Goal: Information Seeking & Learning: Learn about a topic

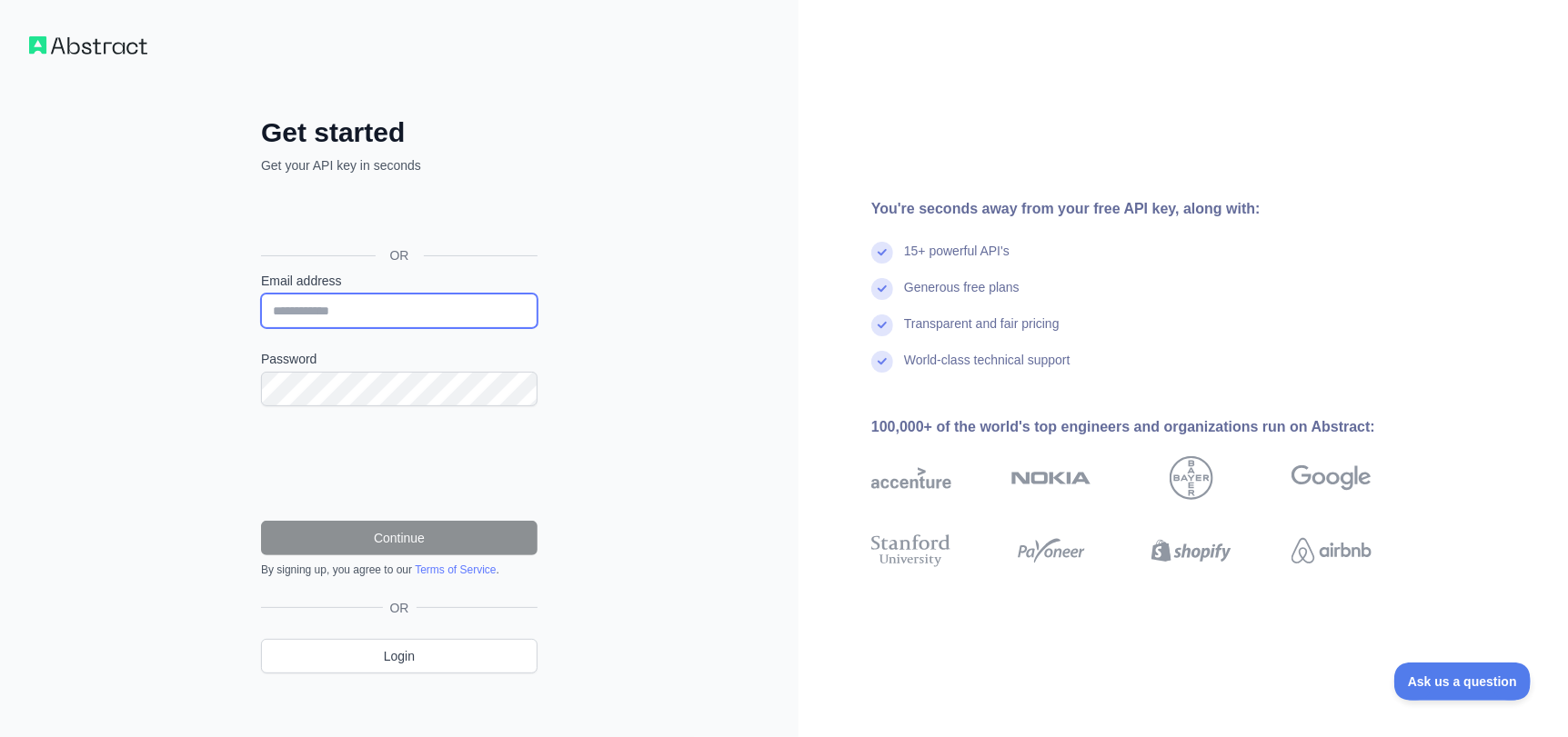
click at [423, 315] on input "Email address" at bounding box center [399, 310] width 276 height 34
paste input "**********"
type input "**********"
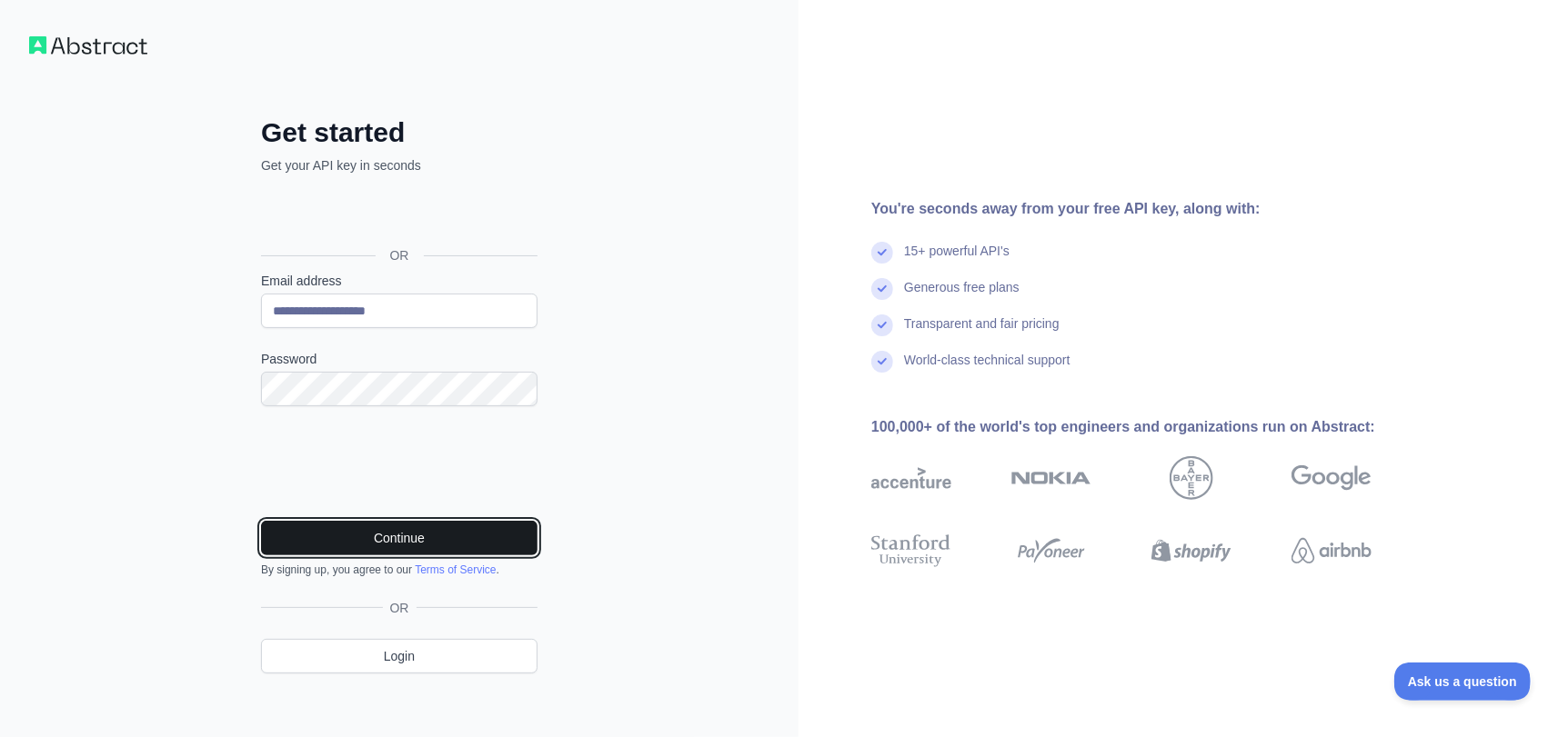
click at [396, 540] on button "Continue" at bounding box center [399, 538] width 276 height 34
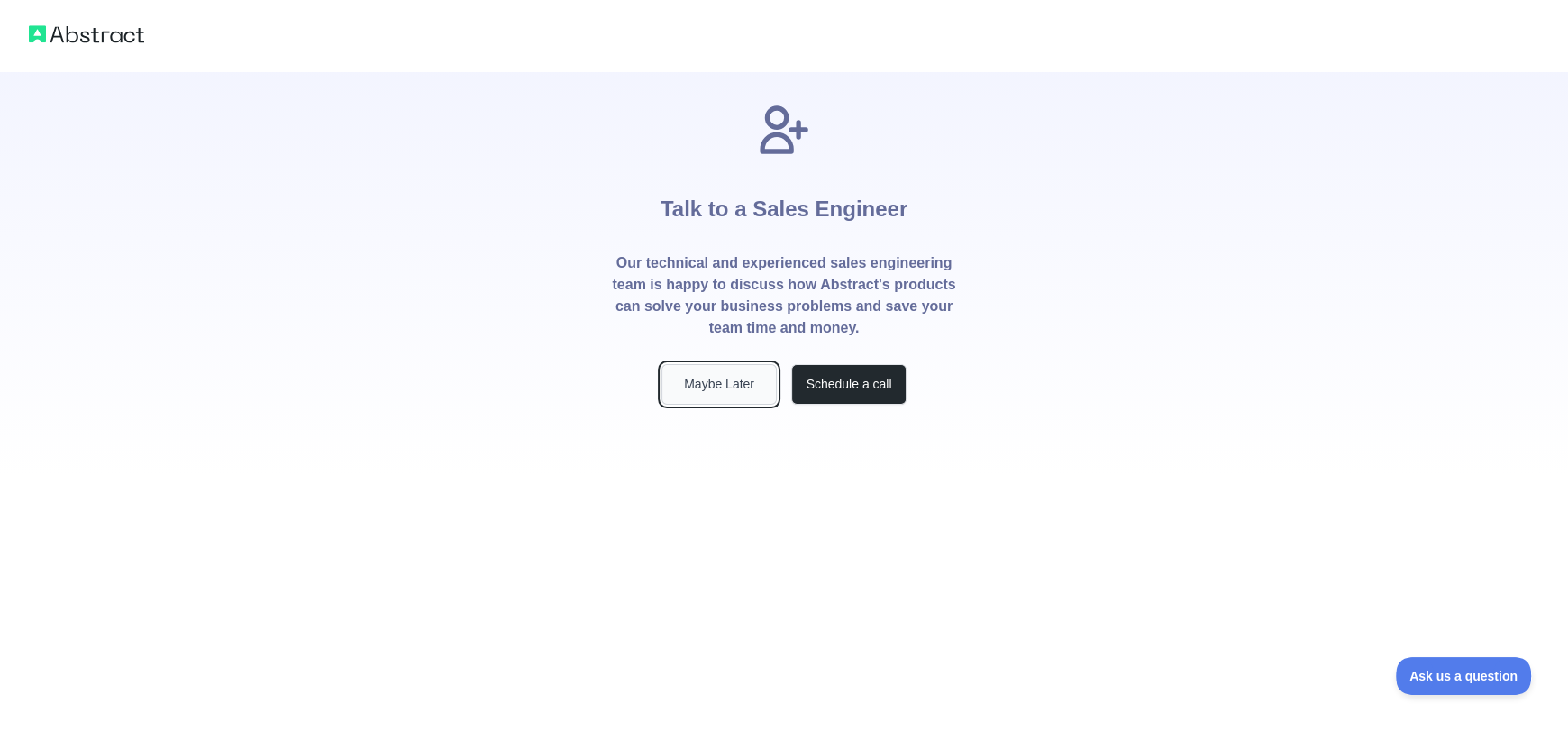
click at [747, 385] on button "Maybe Later" at bounding box center [719, 384] width 115 height 41
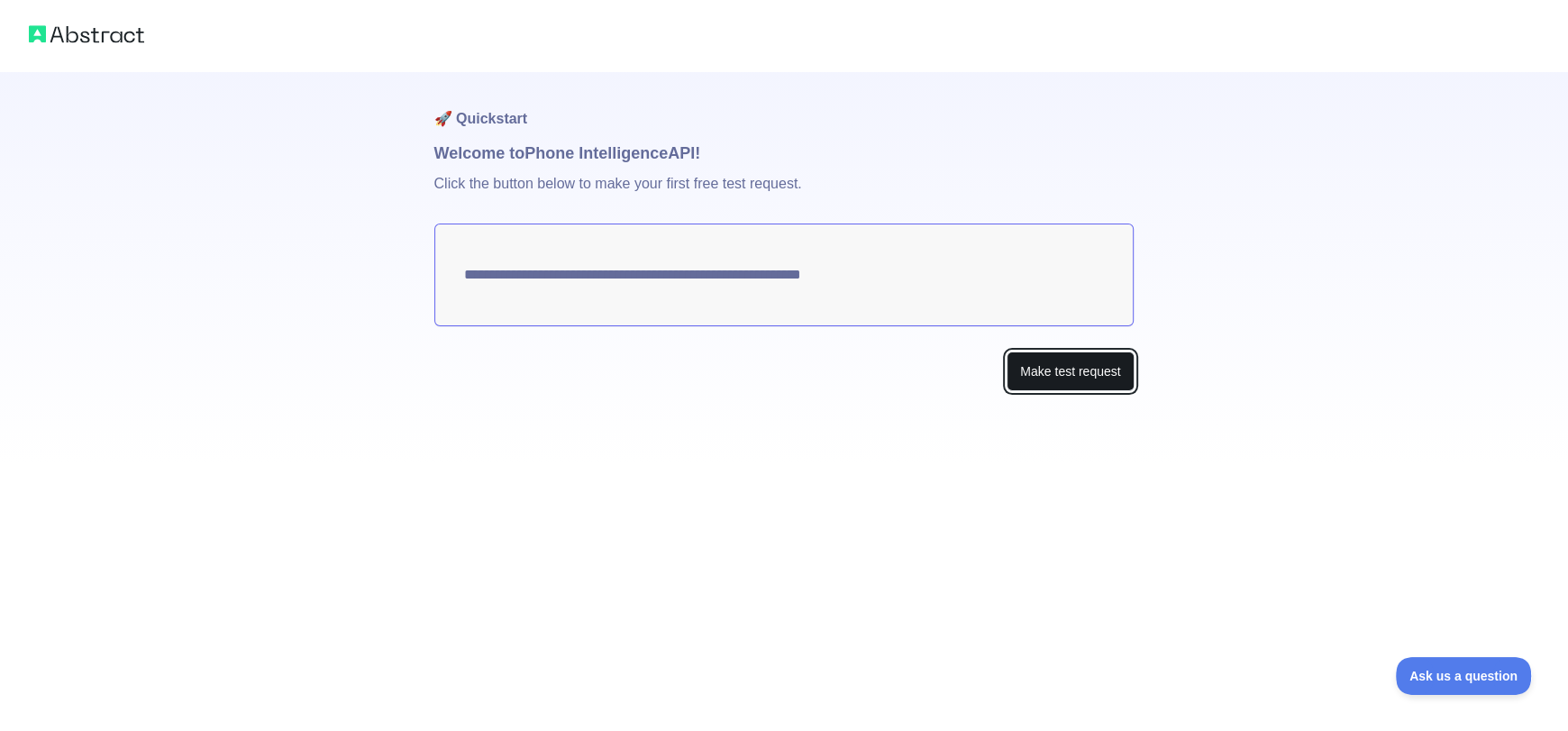
click at [1047, 365] on button "Make test request" at bounding box center [1071, 372] width 127 height 41
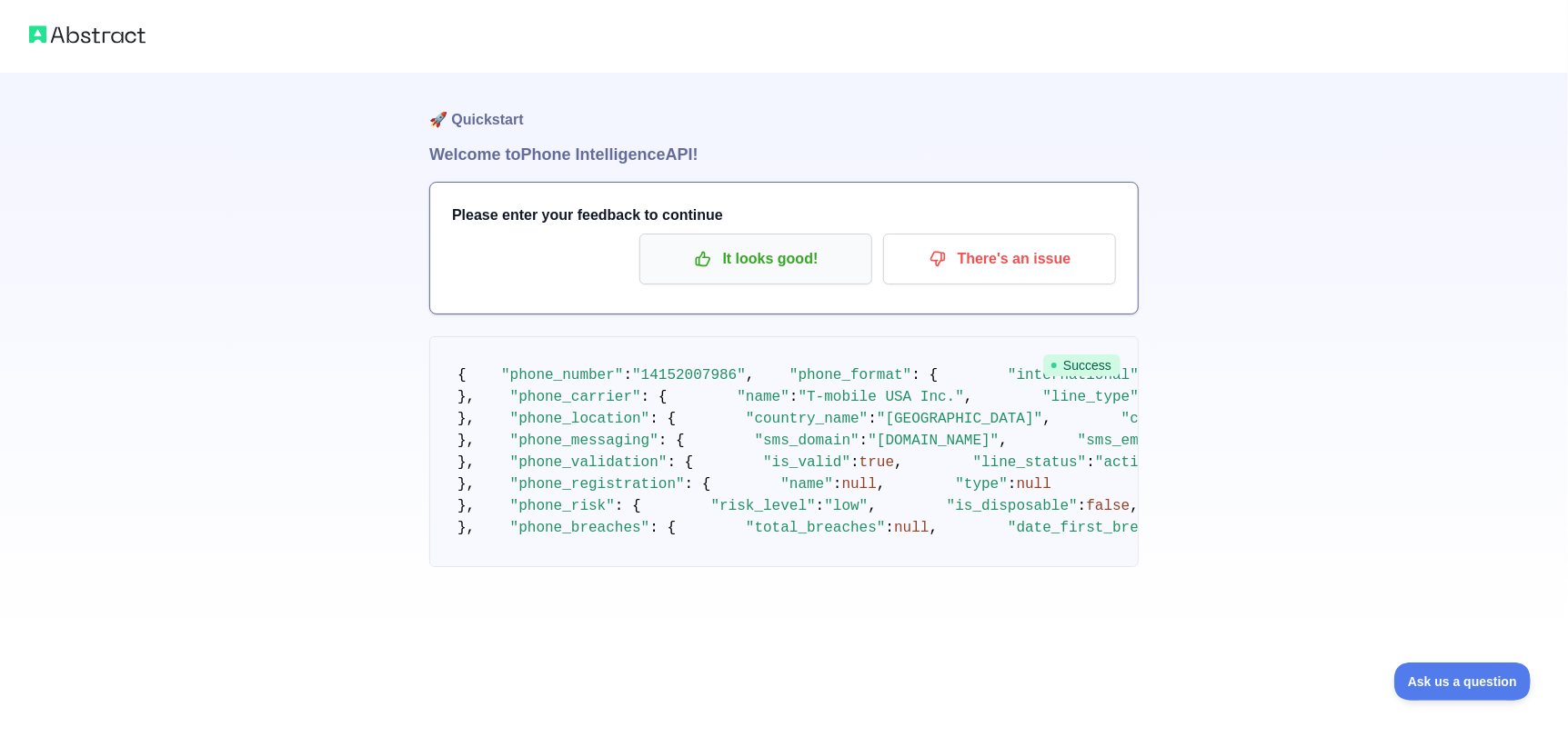
click at [872, 258] on div "It looks good! There's an issue" at bounding box center [784, 258] width 664 height 51
click at [853, 259] on p "It looks good!" at bounding box center [755, 258] width 205 height 31
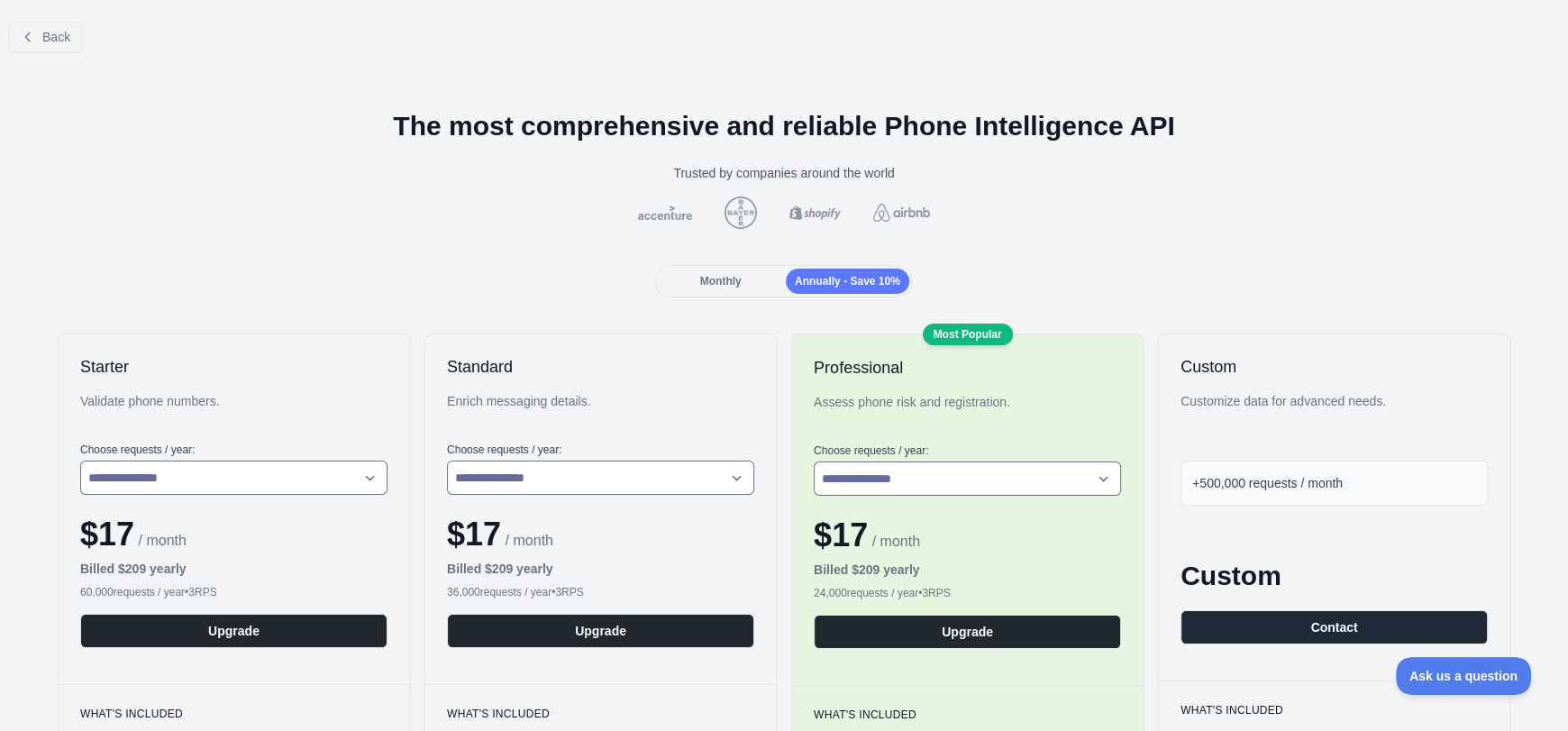
click at [726, 281] on span "Monthly" at bounding box center [720, 281] width 41 height 13
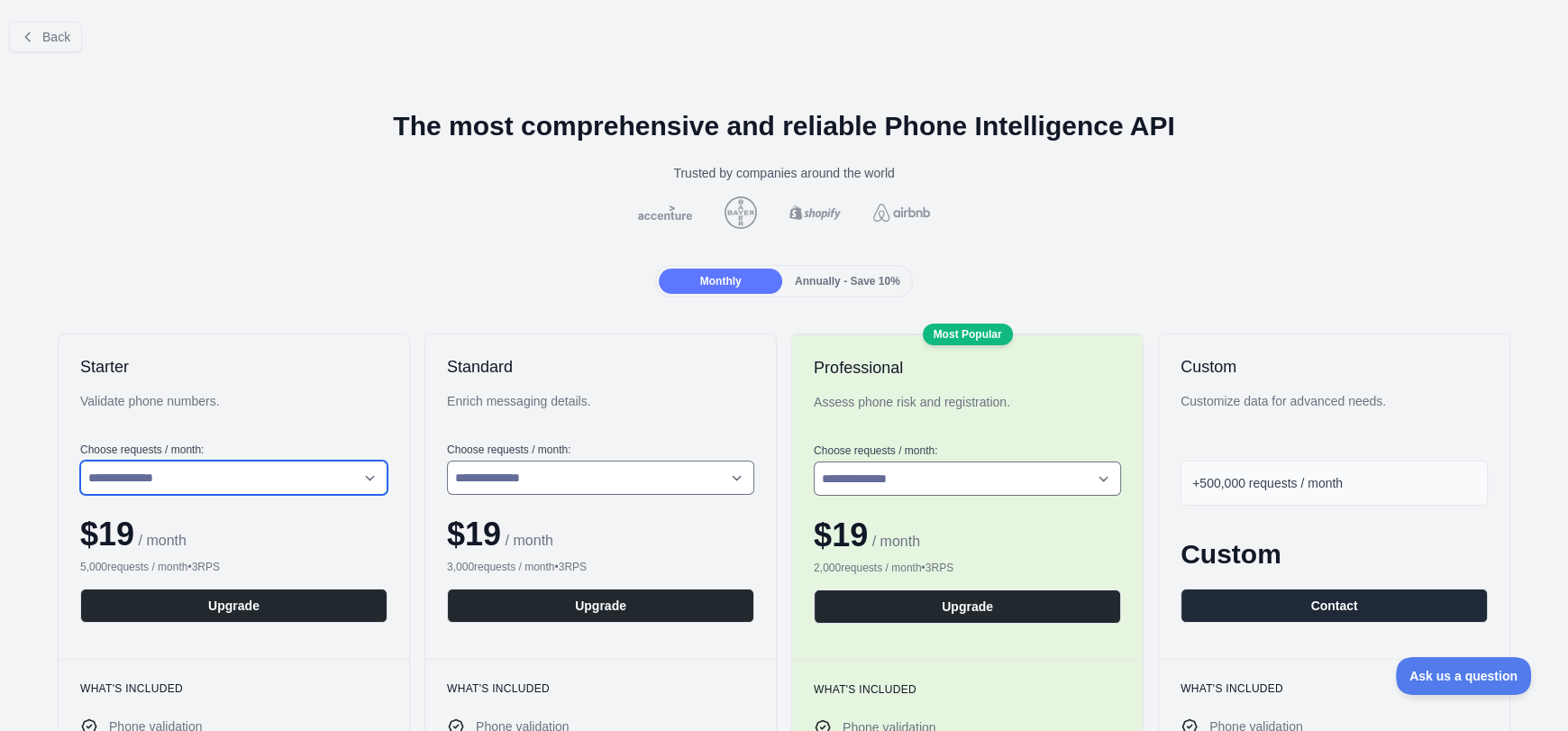
click at [345, 479] on select "**********" at bounding box center [234, 478] width 308 height 34
drag, startPoint x: 217, startPoint y: 278, endPoint x: 182, endPoint y: 159, distance: 124.0
click at [217, 265] on div "Monthly Annually - Save 10%" at bounding box center [784, 281] width 1539 height 32
click at [18, 27] on button "Back" at bounding box center [45, 36] width 73 height 30
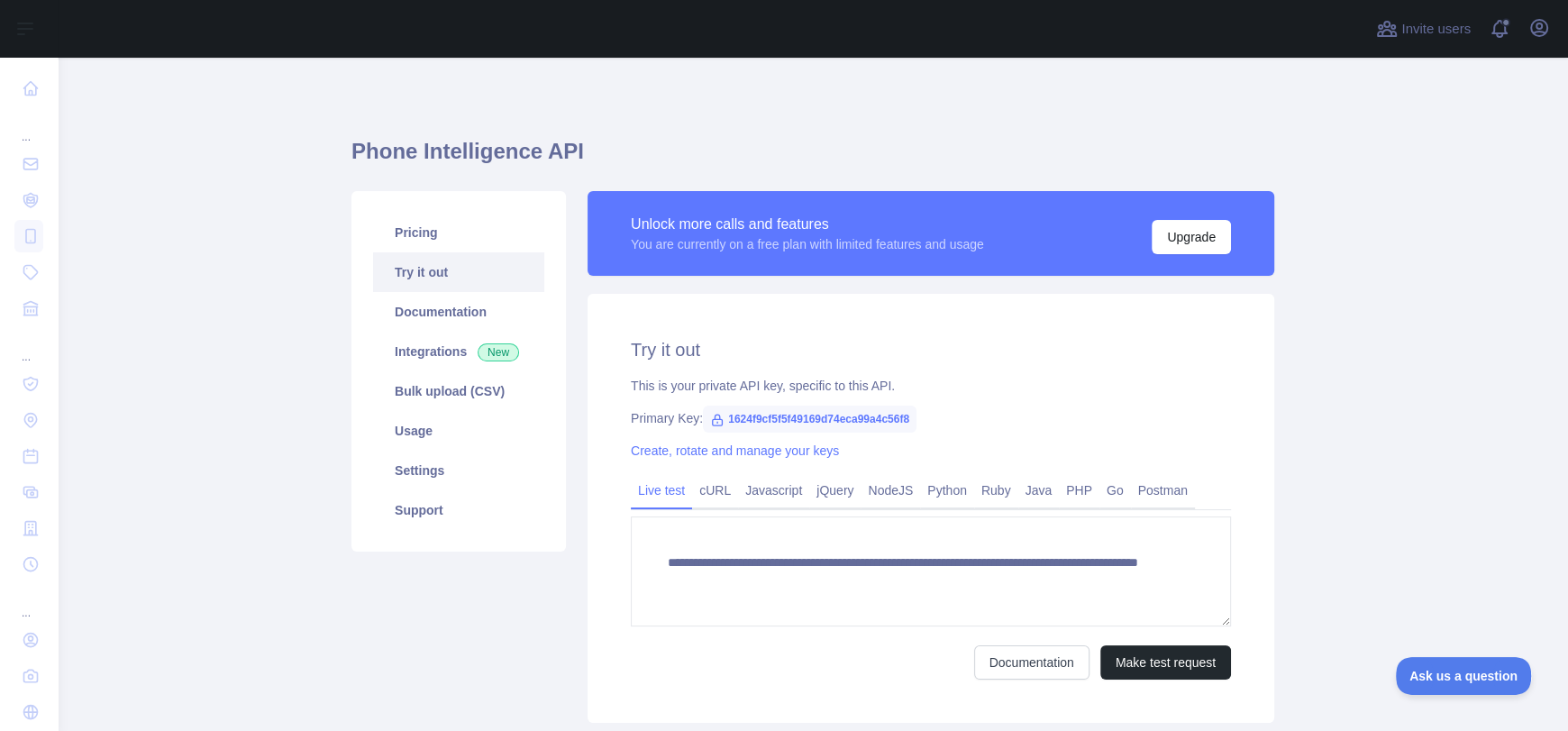
click at [185, 251] on main "**********" at bounding box center [813, 395] width 1511 height 674
click at [424, 237] on link "Pricing" at bounding box center [459, 232] width 171 height 40
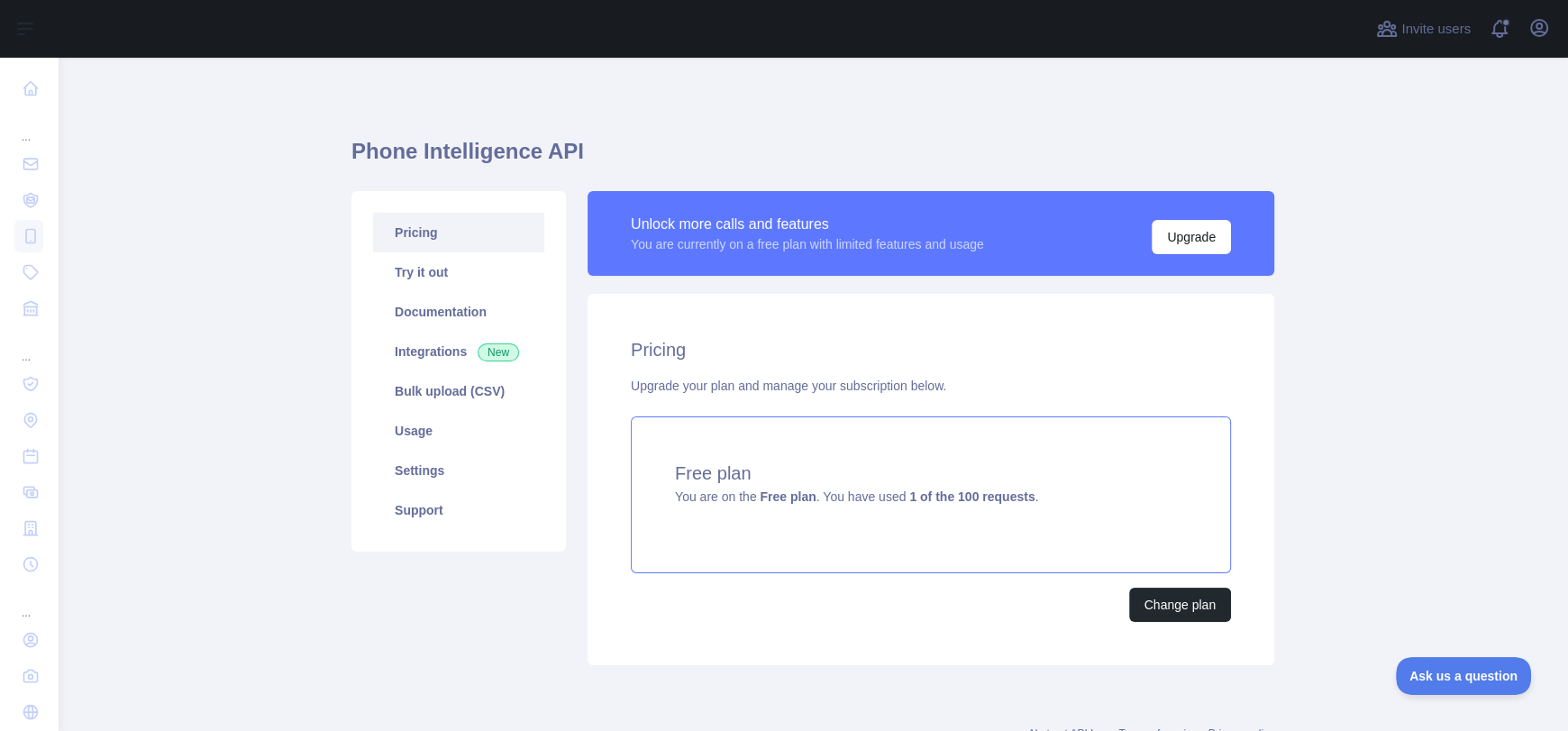
click at [713, 504] on span "You are on the Free plan . You have used 1 of the 100 requests ." at bounding box center [857, 497] width 363 height 15
click at [423, 271] on link "Try it out" at bounding box center [459, 272] width 171 height 40
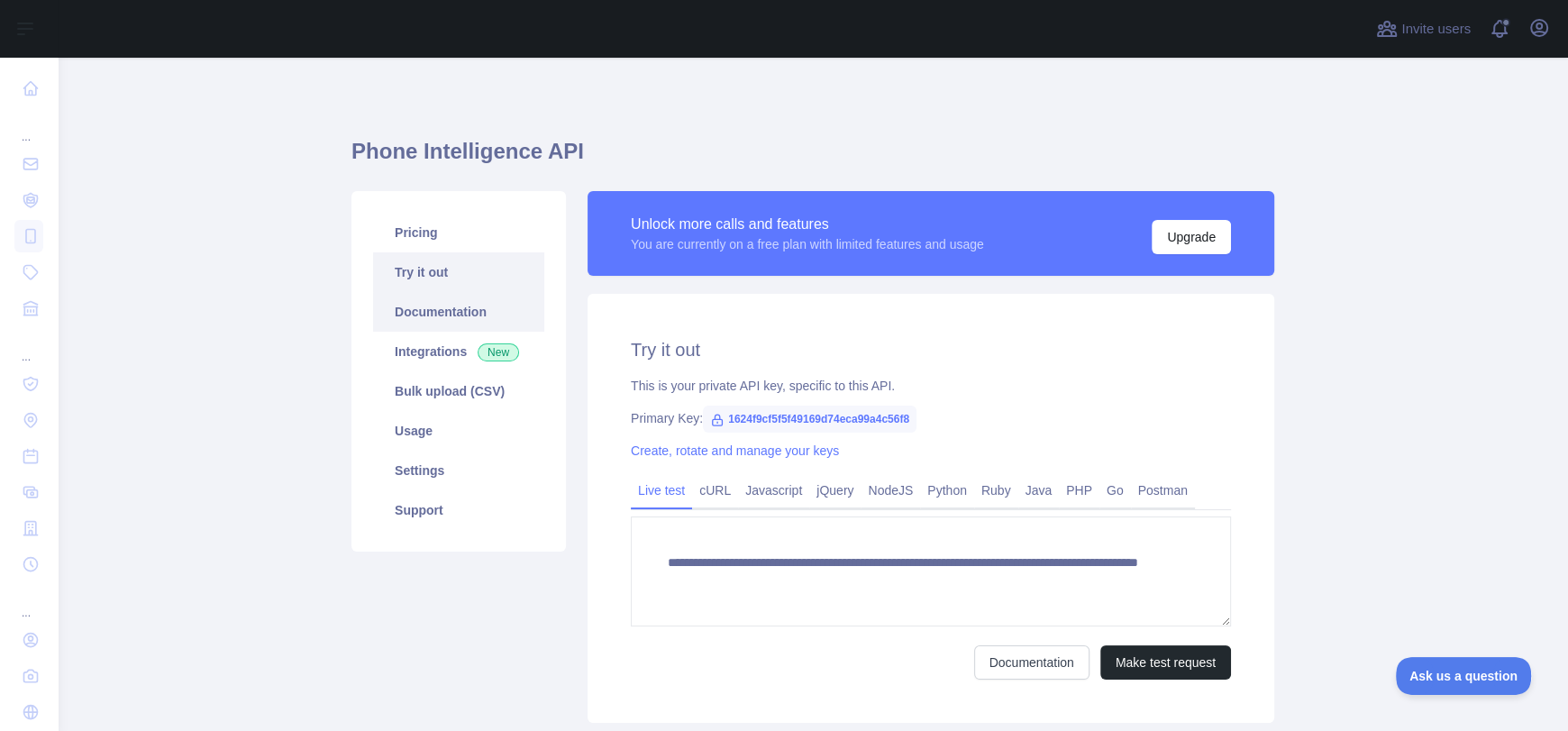
click at [460, 320] on link "Documentation" at bounding box center [459, 312] width 171 height 40
click at [444, 316] on link "Documentation" at bounding box center [459, 312] width 171 height 40
click at [451, 402] on link "Bulk upload (CSV)" at bounding box center [459, 391] width 171 height 40
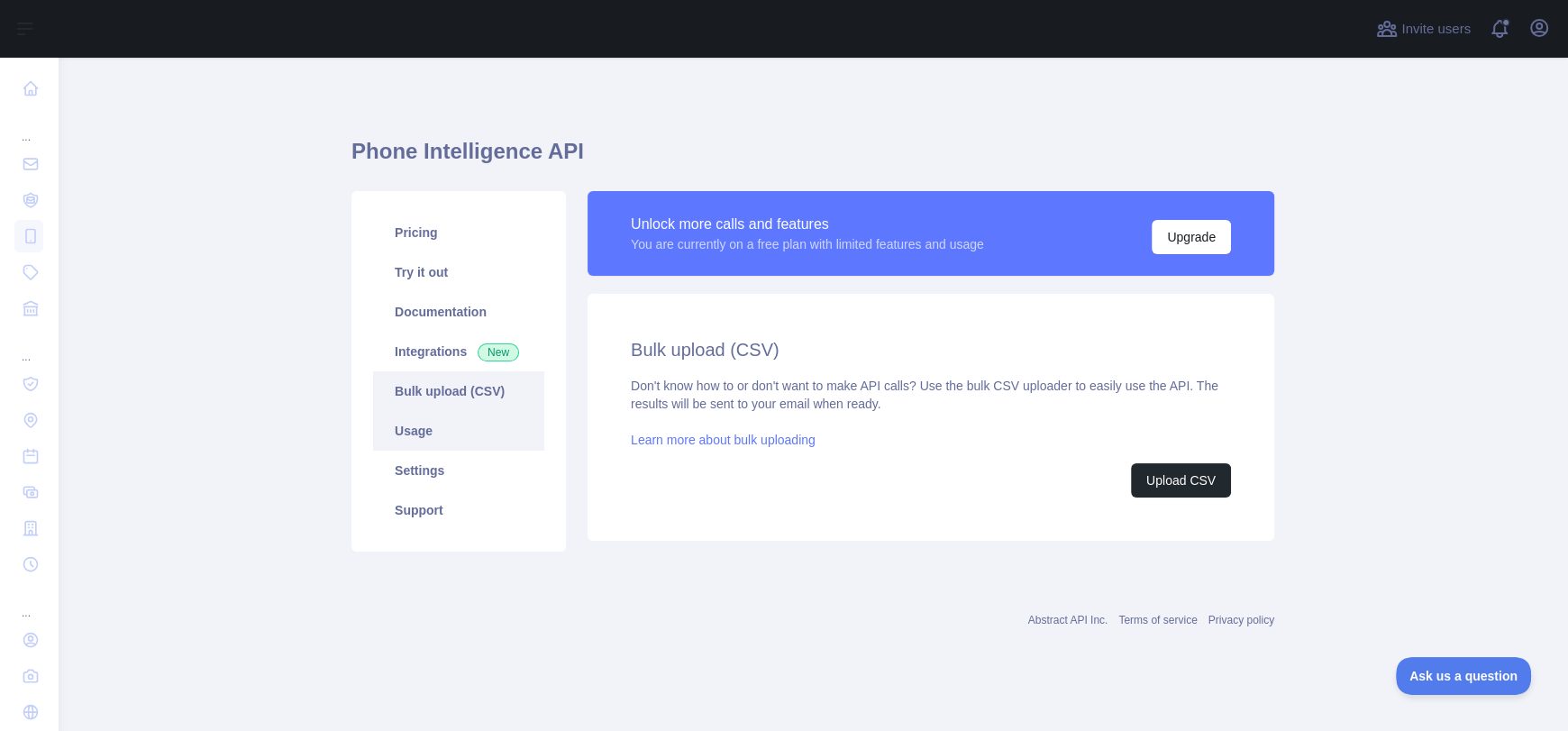
click at [451, 422] on link "Usage" at bounding box center [459, 430] width 171 height 40
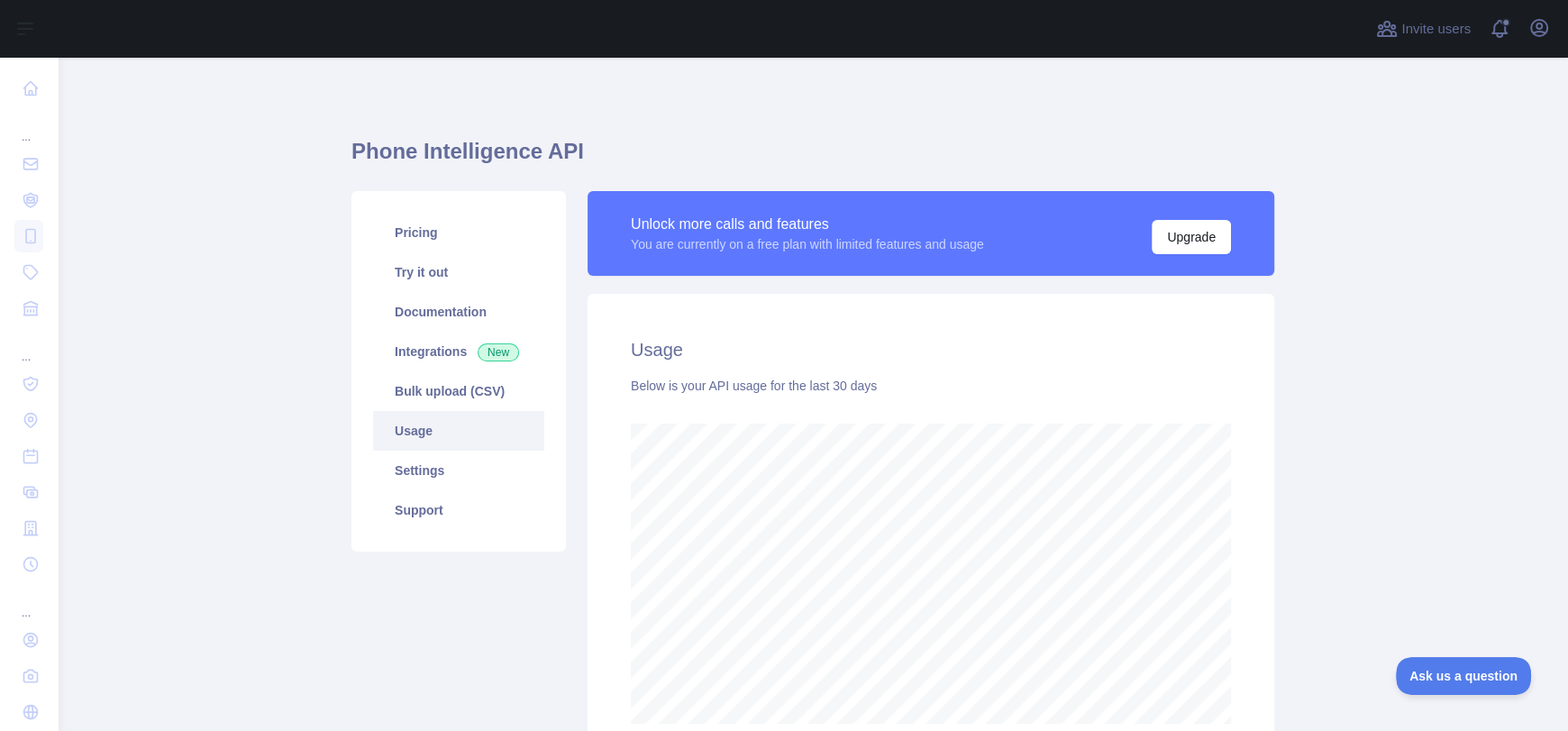
scroll to position [674, 1496]
click at [447, 477] on link "Settings" at bounding box center [459, 470] width 171 height 40
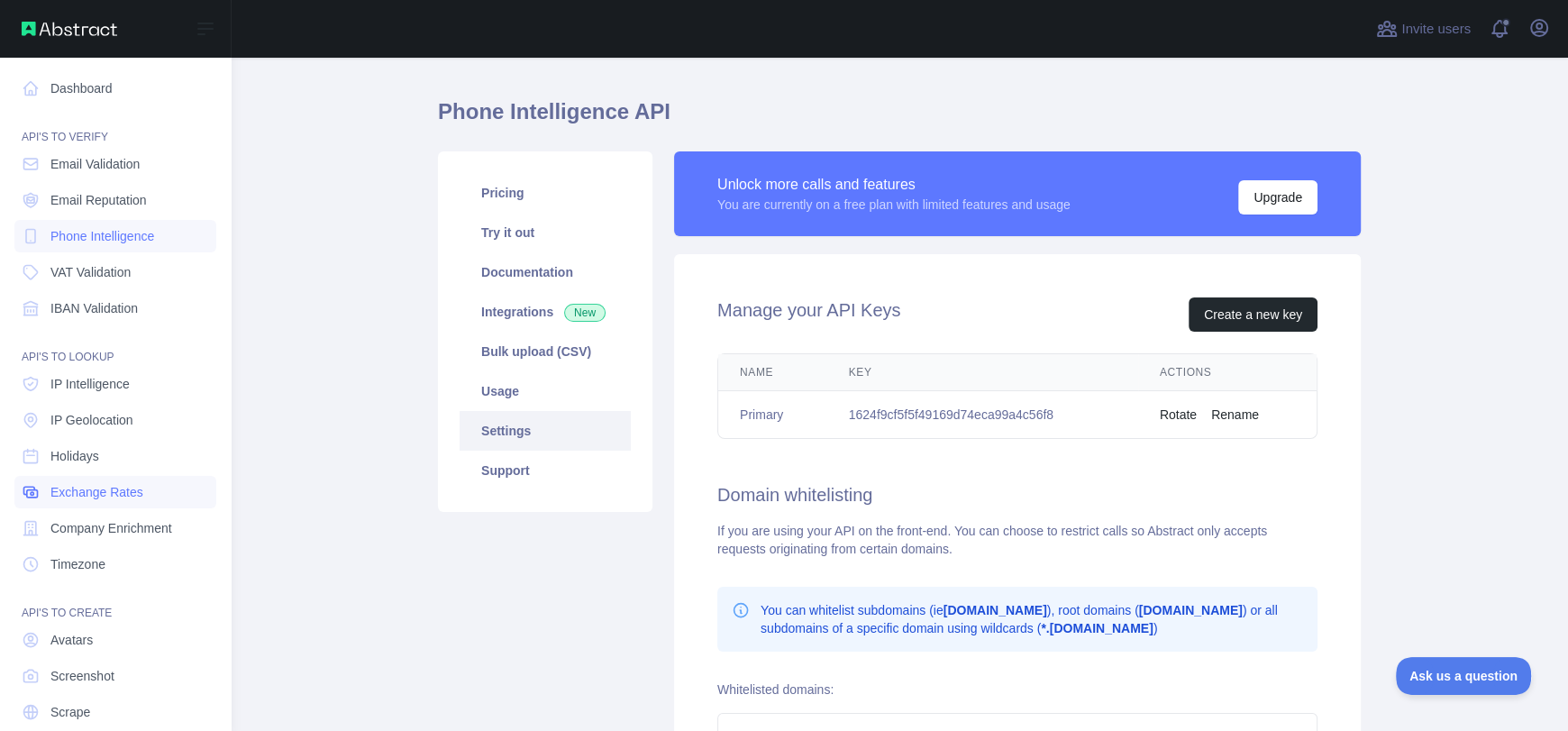
scroll to position [62, 0]
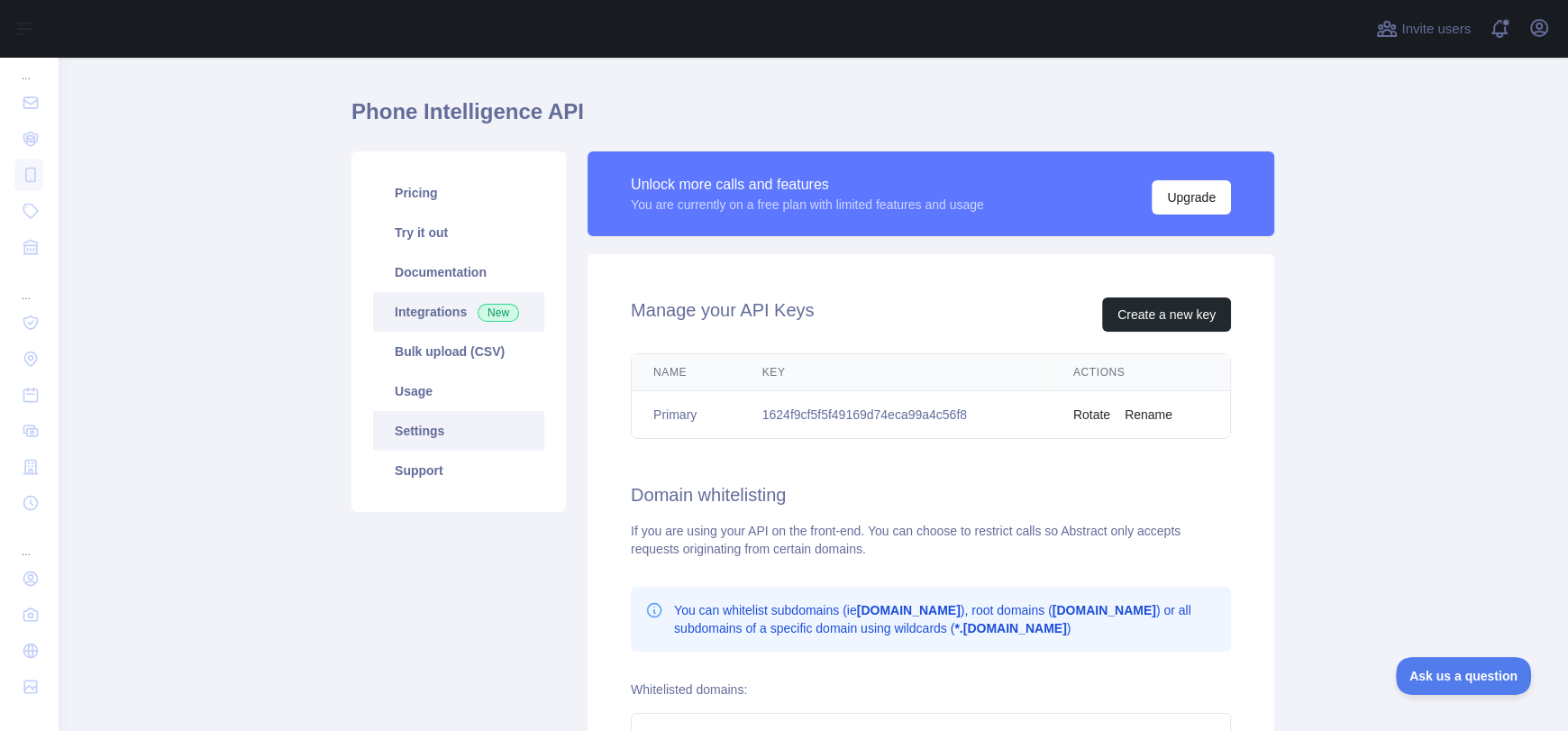
click at [479, 324] on link "Integrations New" at bounding box center [459, 312] width 171 height 40
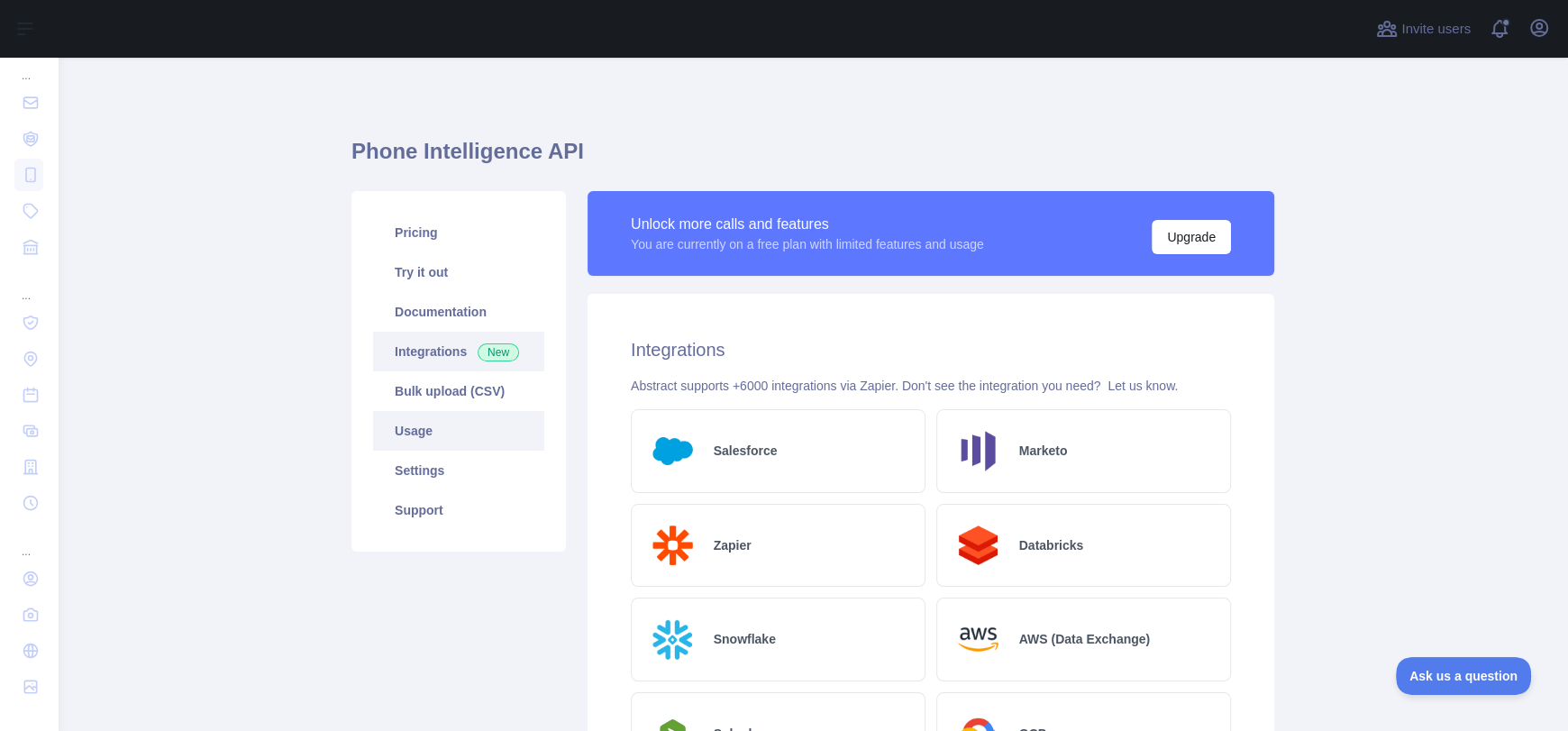
click at [423, 444] on link "Usage" at bounding box center [459, 430] width 171 height 40
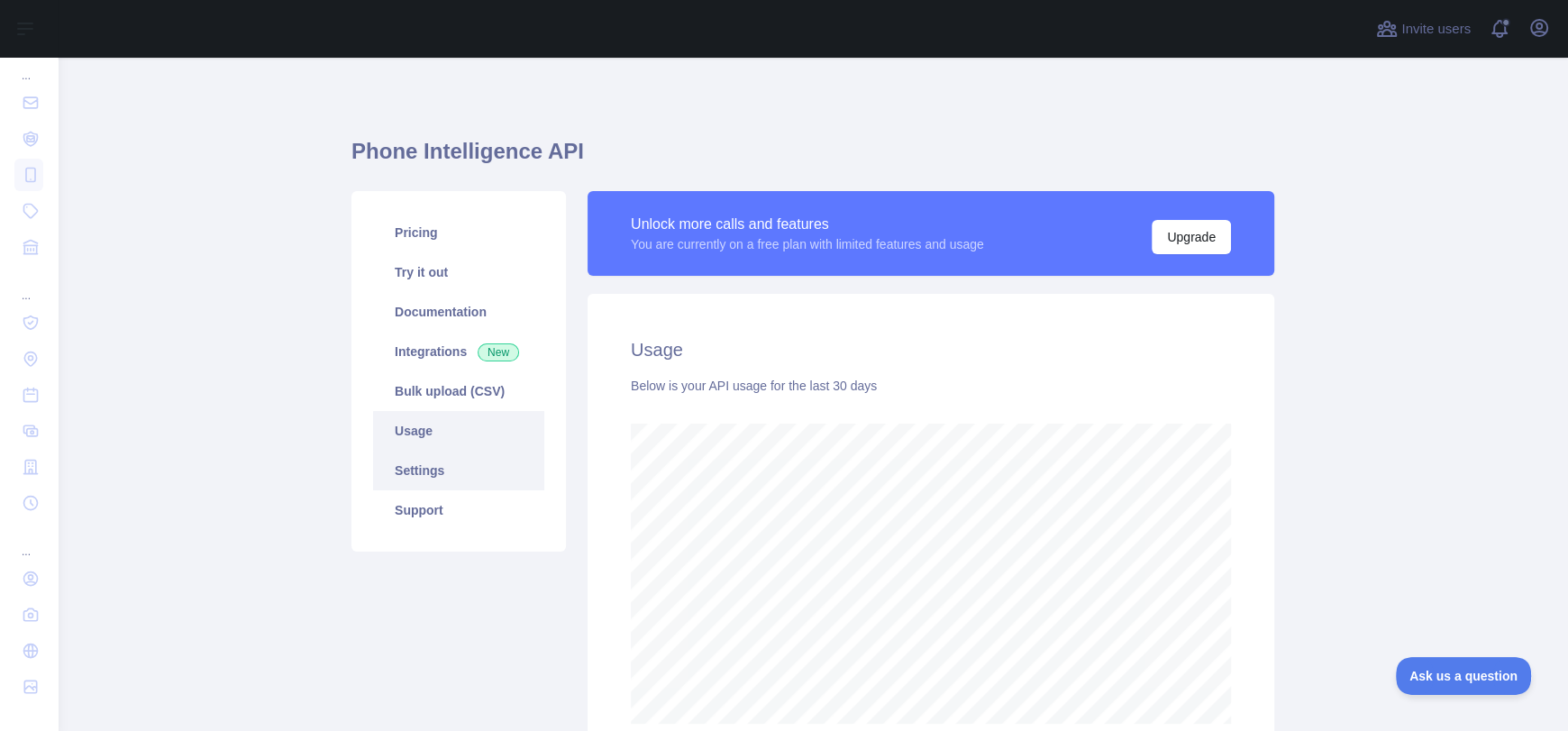
scroll to position [674, 1496]
click at [437, 472] on link "Settings" at bounding box center [459, 470] width 171 height 40
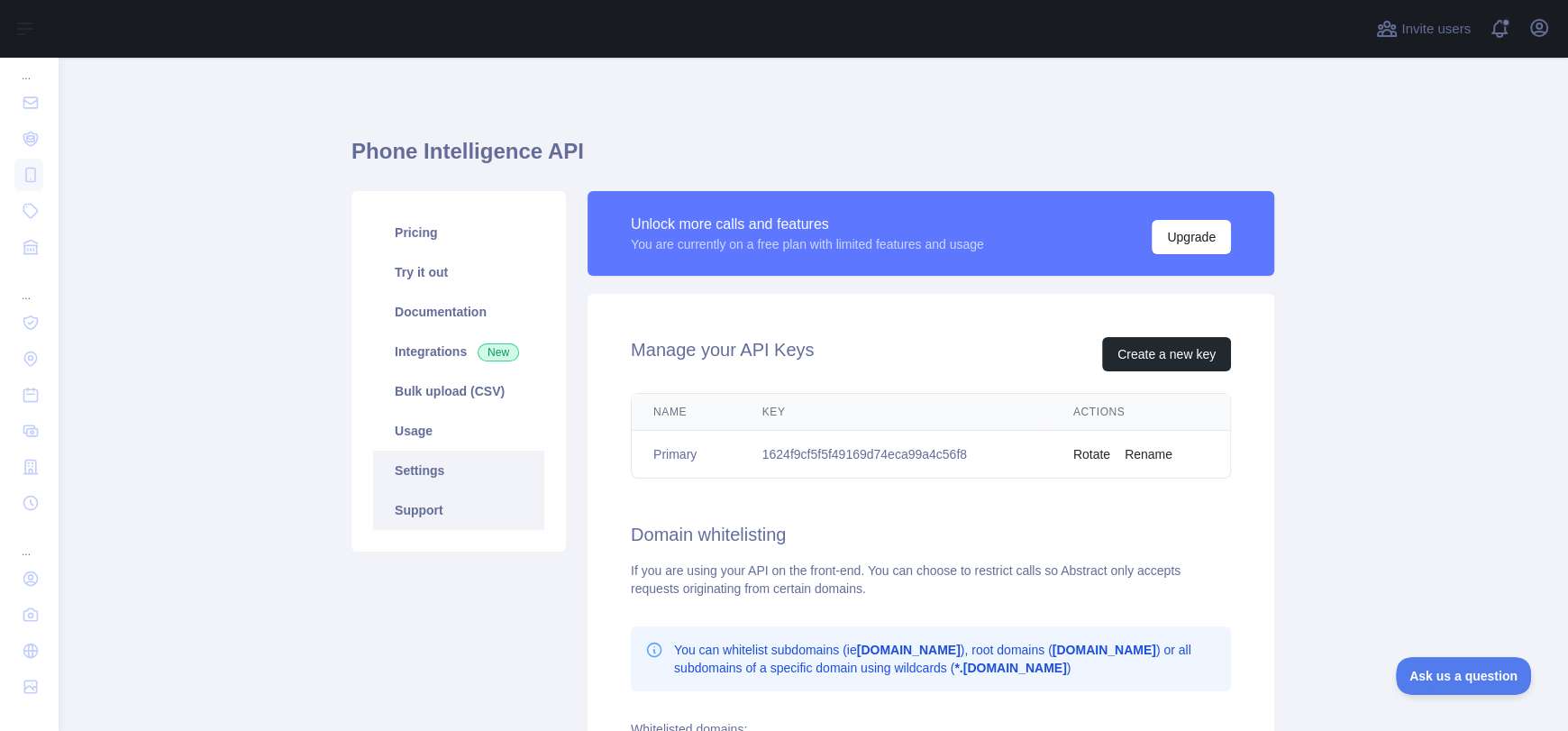
click at [442, 497] on link "Support" at bounding box center [459, 510] width 171 height 40
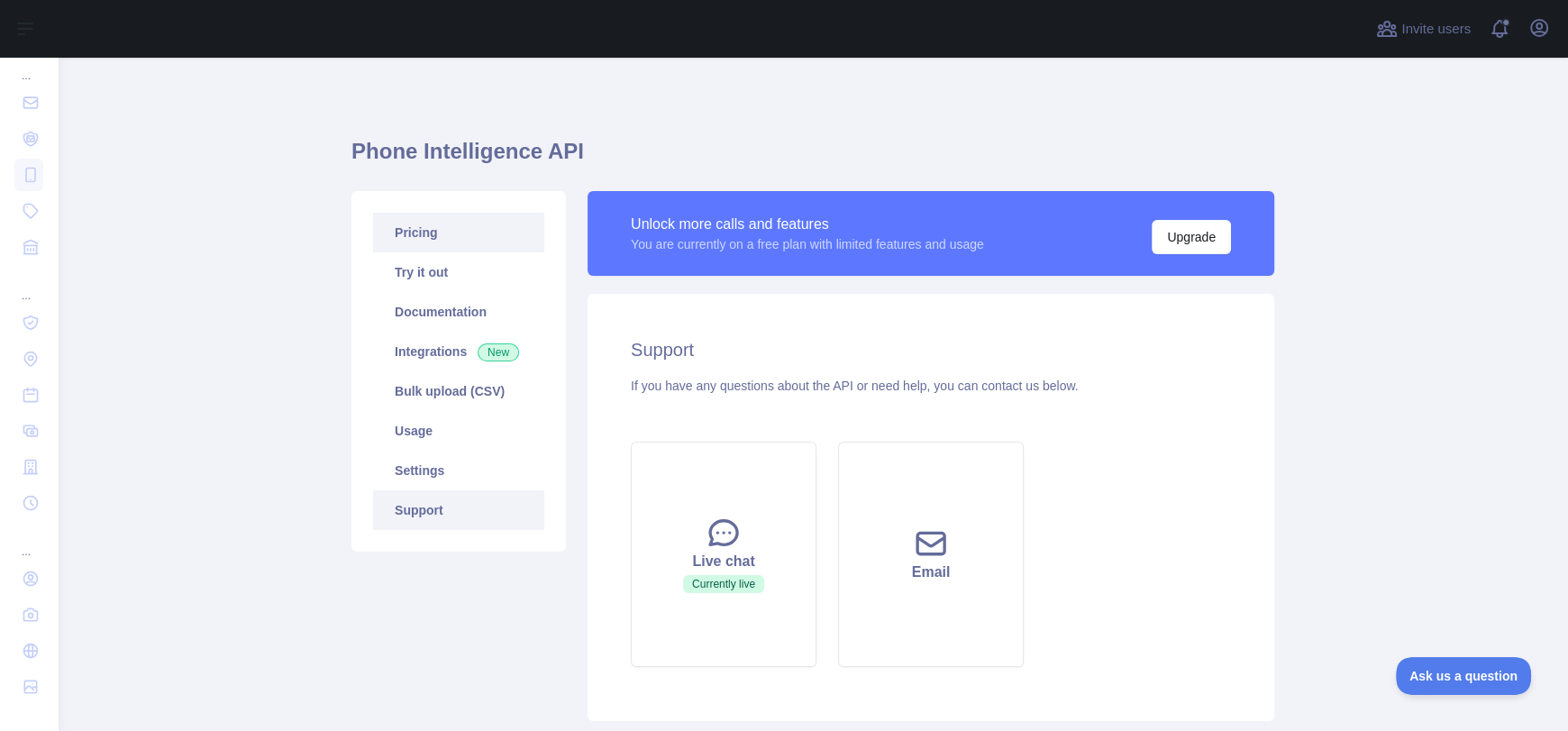
click at [407, 235] on link "Pricing" at bounding box center [459, 232] width 171 height 40
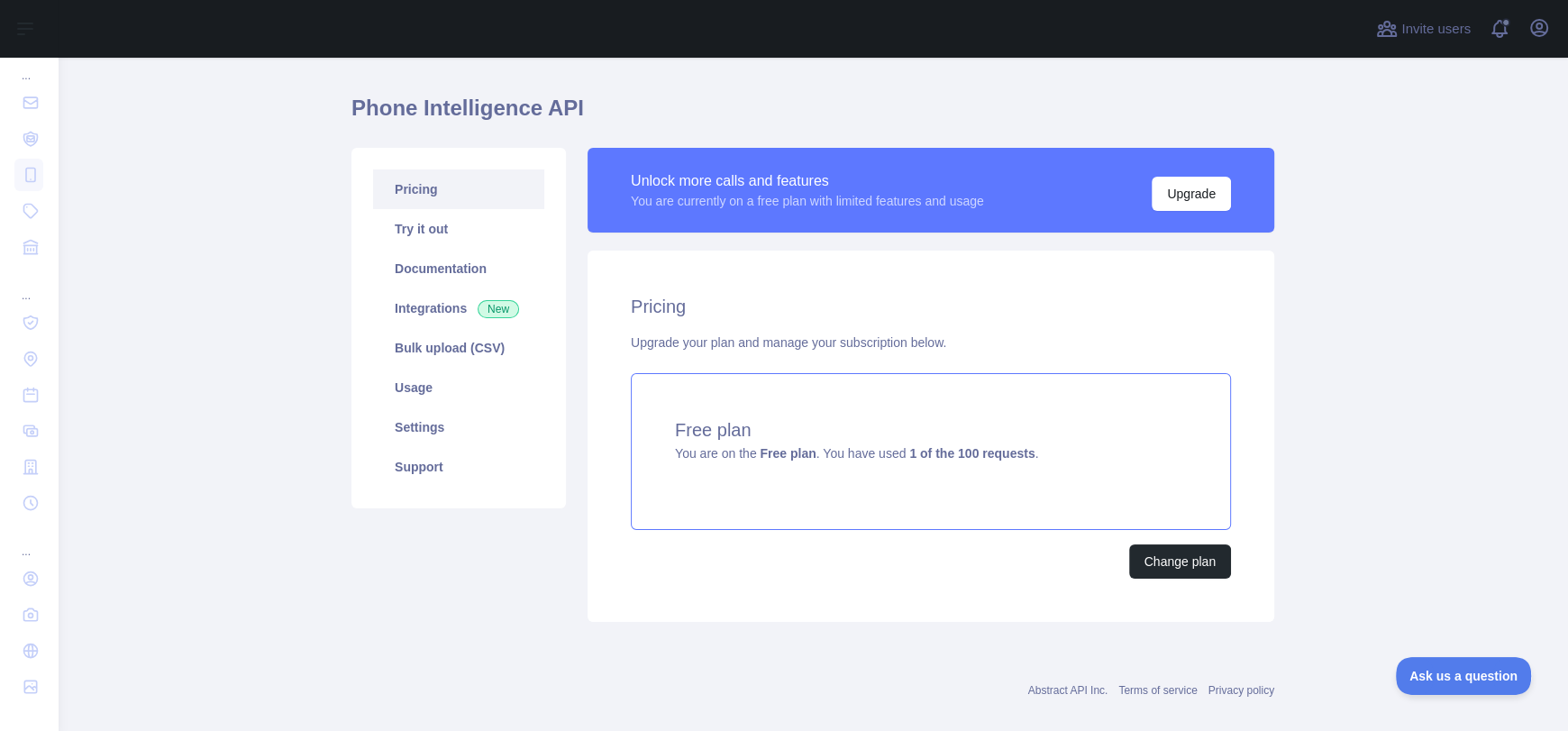
scroll to position [67, 0]
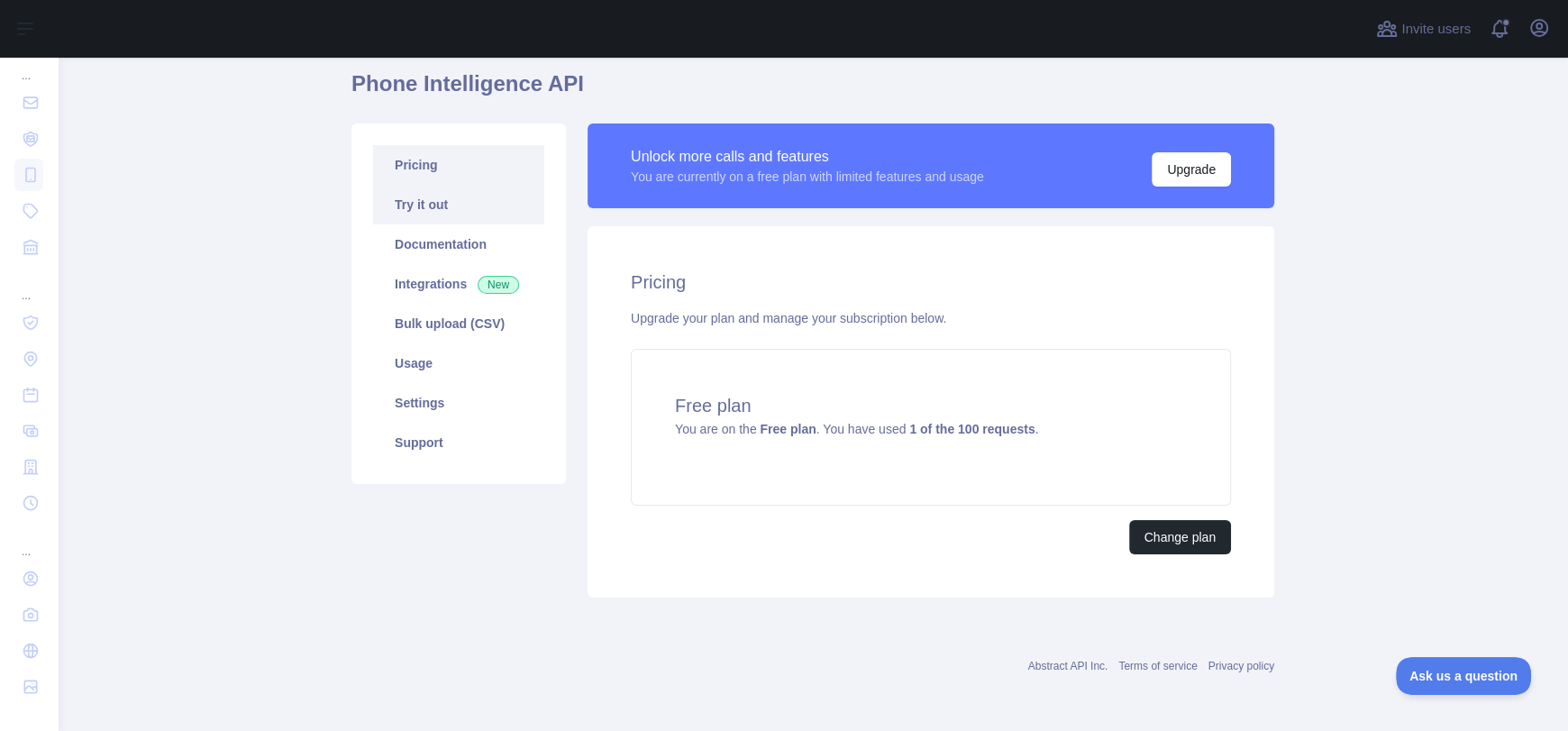
click at [419, 210] on link "Try it out" at bounding box center [459, 205] width 171 height 40
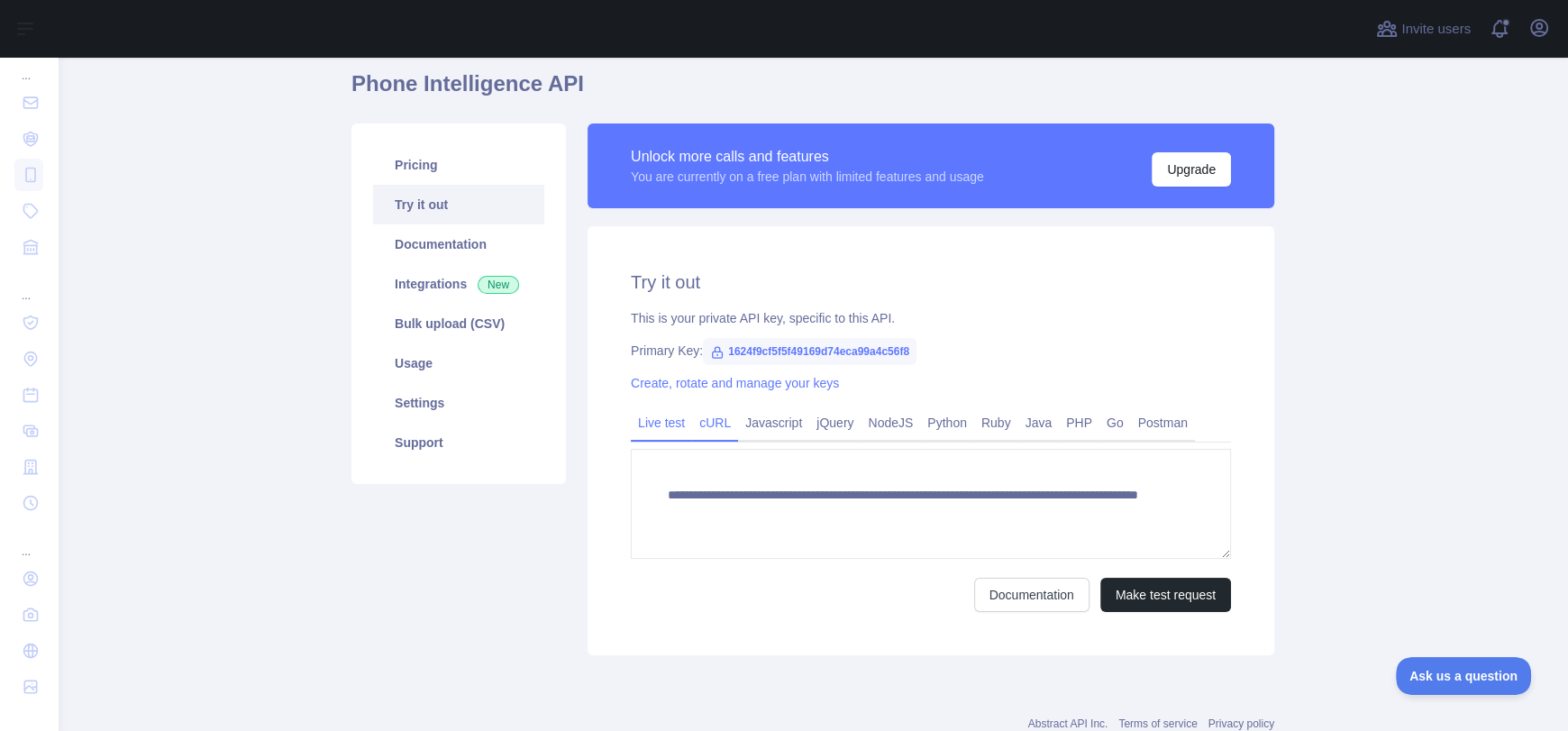
click at [718, 420] on link "cURL" at bounding box center [715, 422] width 46 height 29
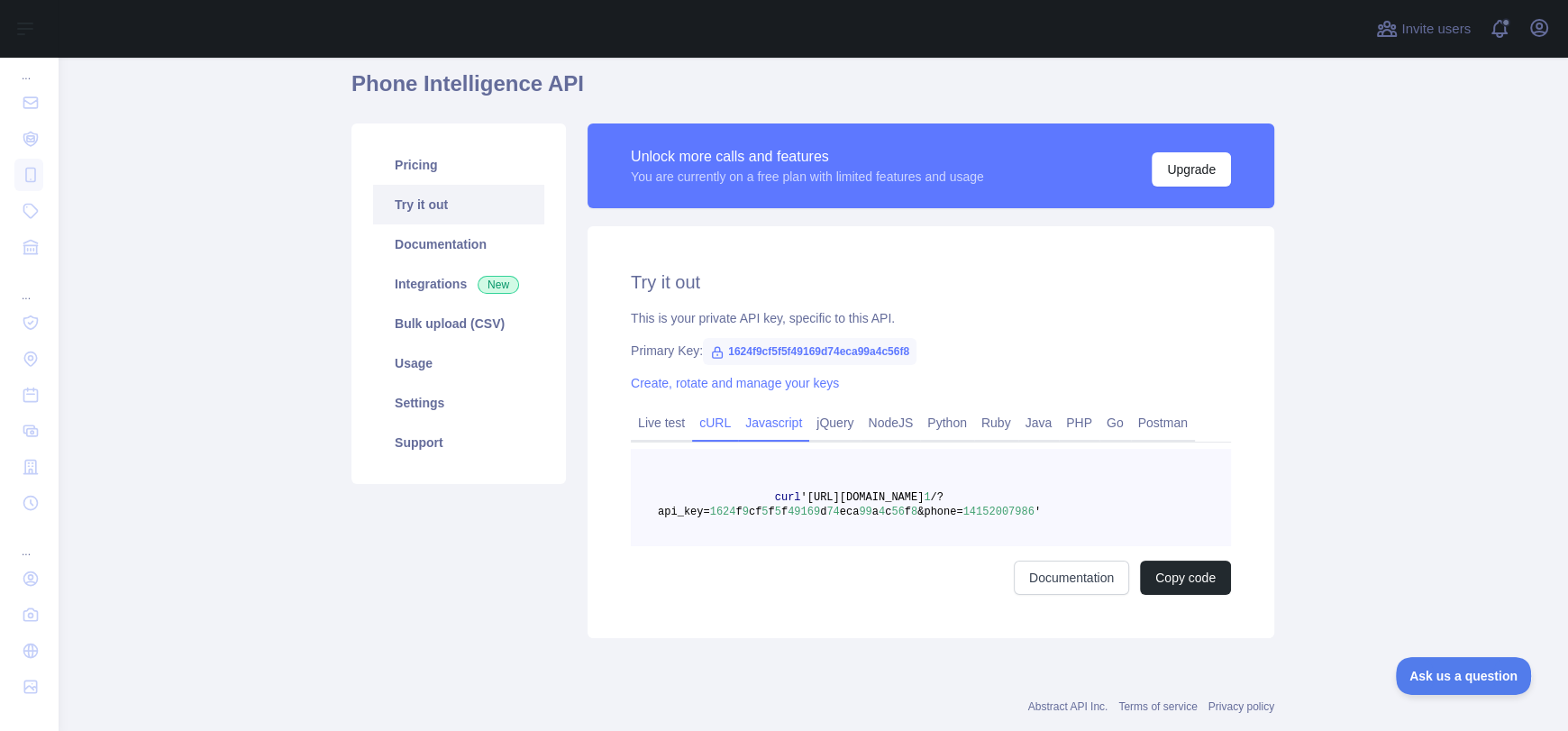
click at [763, 420] on link "Javascript" at bounding box center [773, 422] width 71 height 29
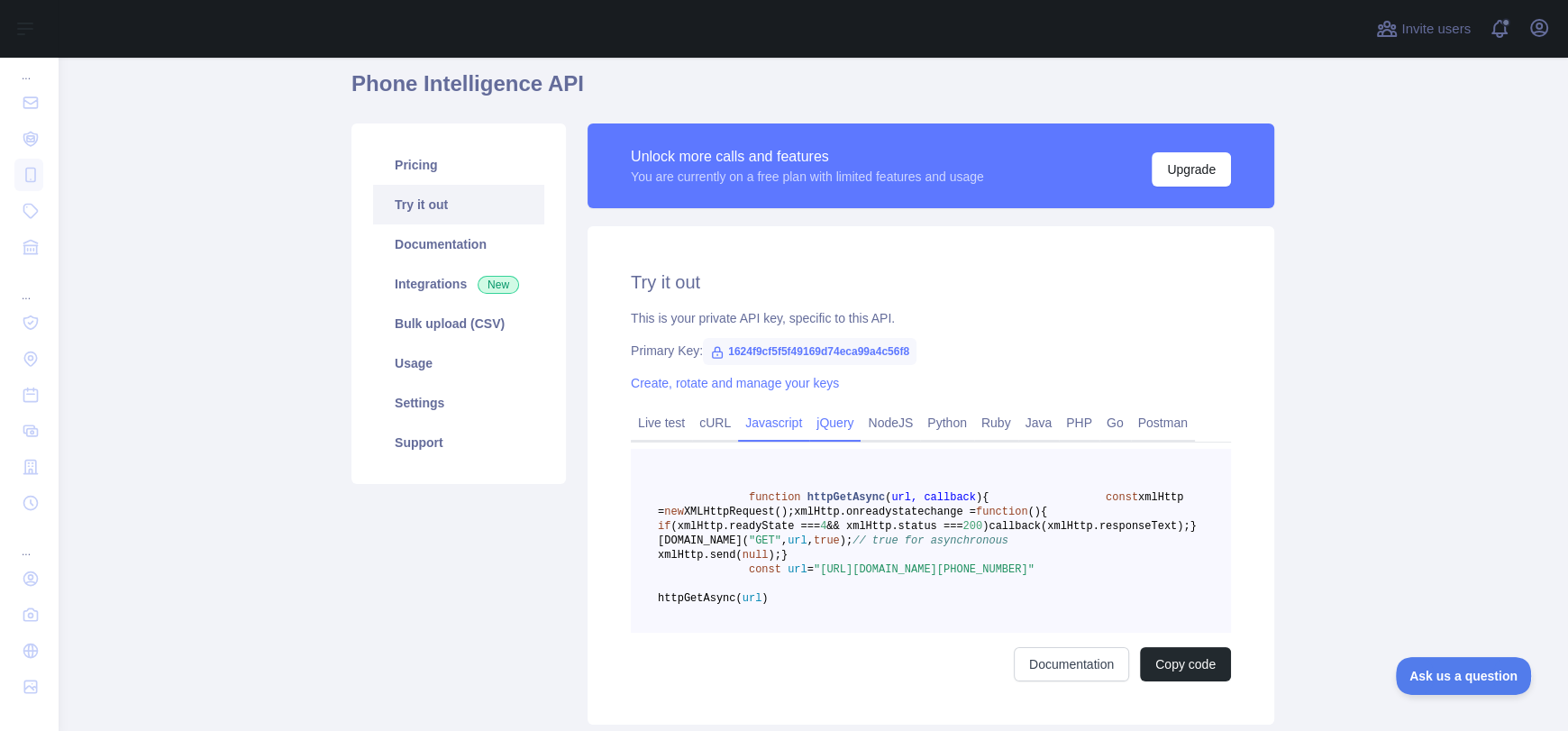
click at [839, 420] on link "jQuery" at bounding box center [836, 422] width 52 height 29
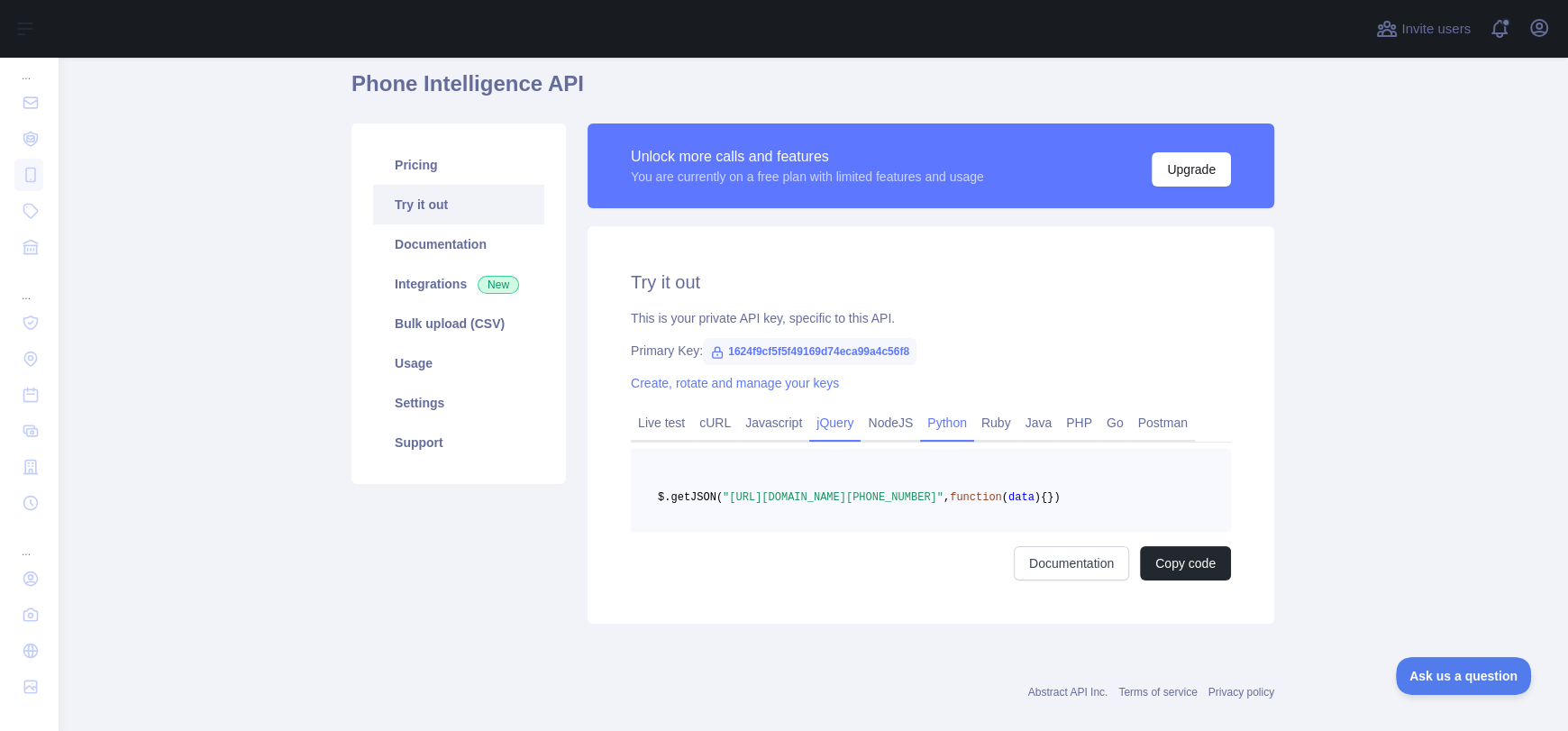
drag, startPoint x: 895, startPoint y: 427, endPoint x: 918, endPoint y: 428, distance: 23.0
click at [895, 428] on link "NodeJS" at bounding box center [890, 422] width 60 height 29
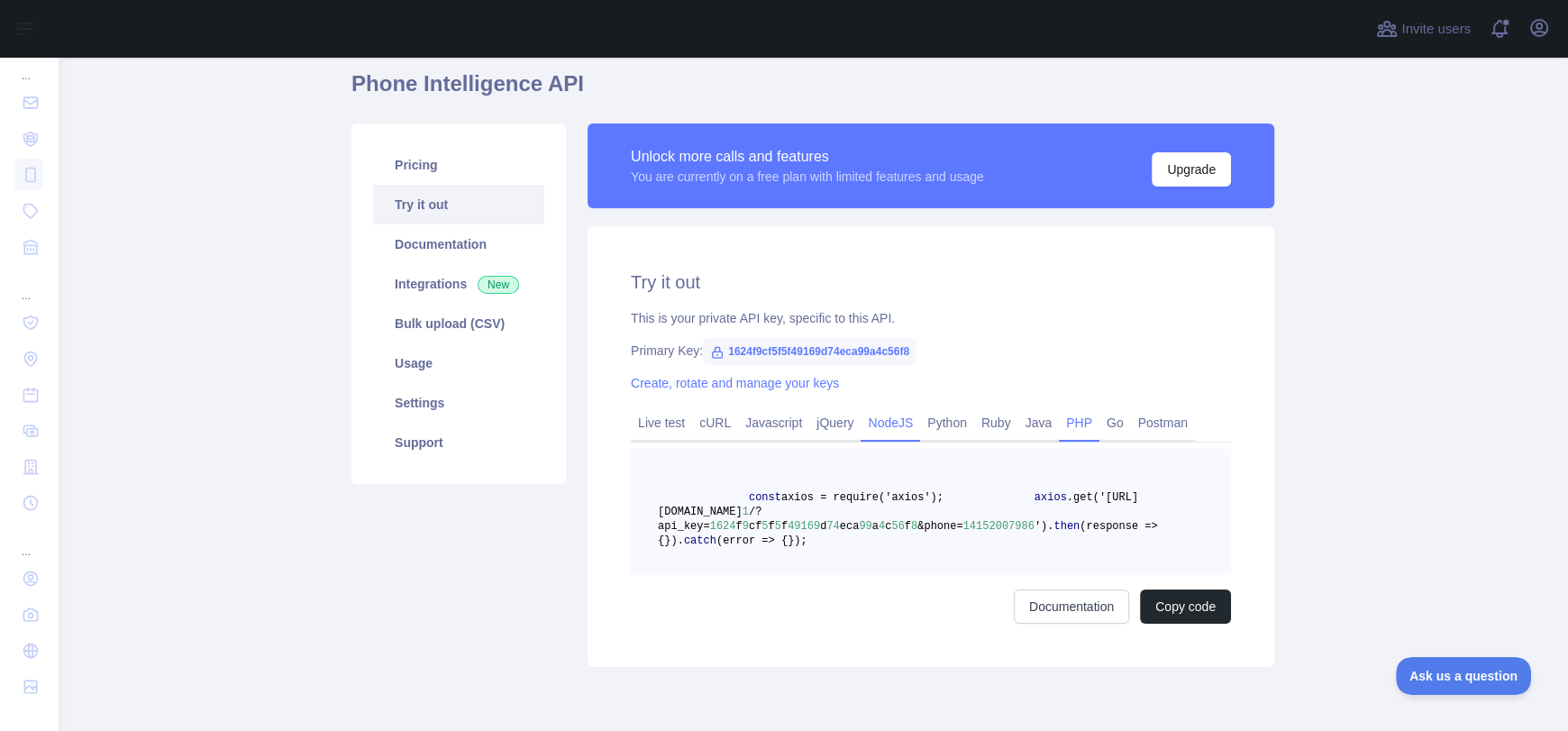
drag, startPoint x: 1030, startPoint y: 430, endPoint x: 1050, endPoint y: 430, distance: 20.0
click at [1031, 430] on link "Java" at bounding box center [1039, 422] width 41 height 29
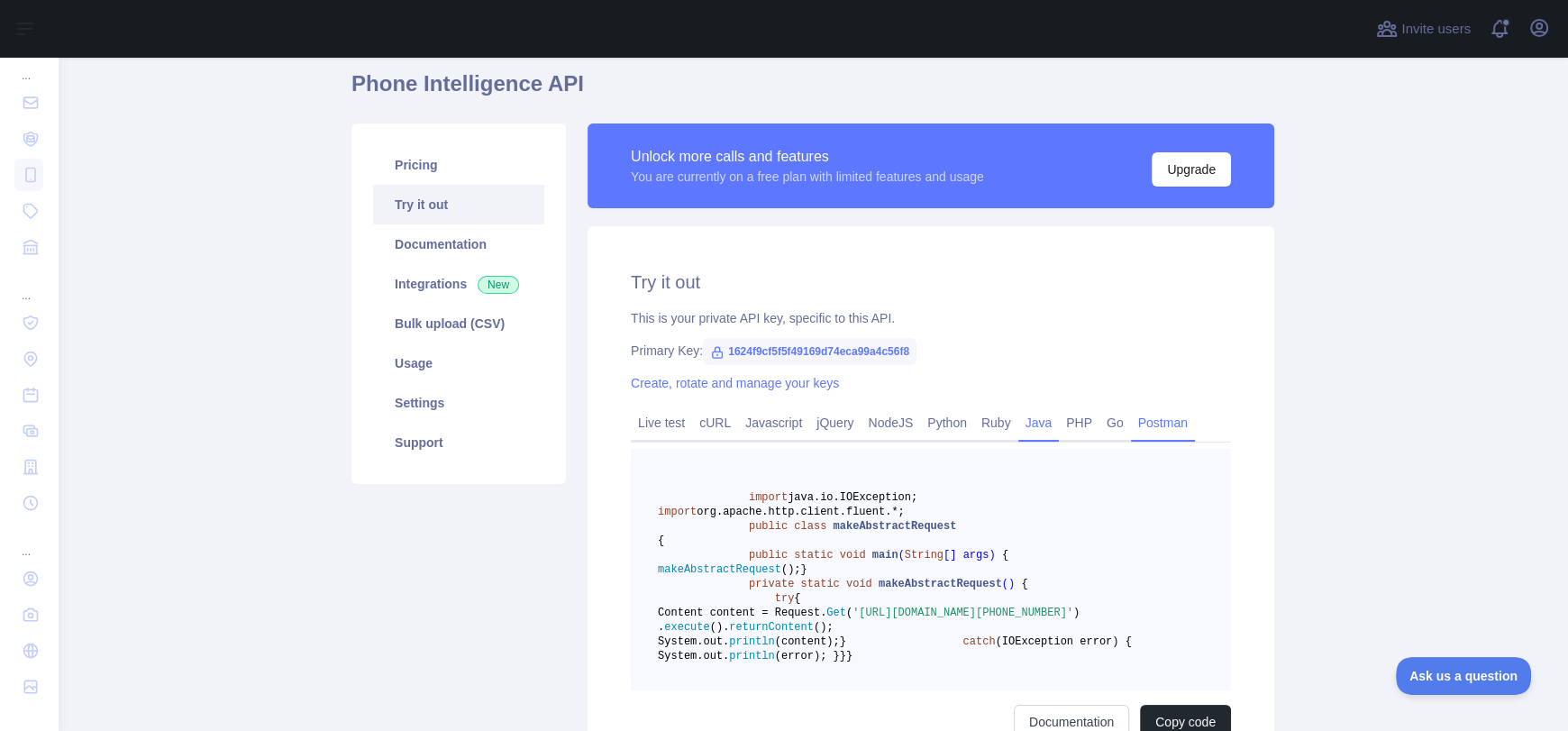
drag, startPoint x: 1106, startPoint y: 425, endPoint x: 1117, endPoint y: 428, distance: 11.4
click at [1106, 425] on link "Go" at bounding box center [1116, 422] width 31 height 29
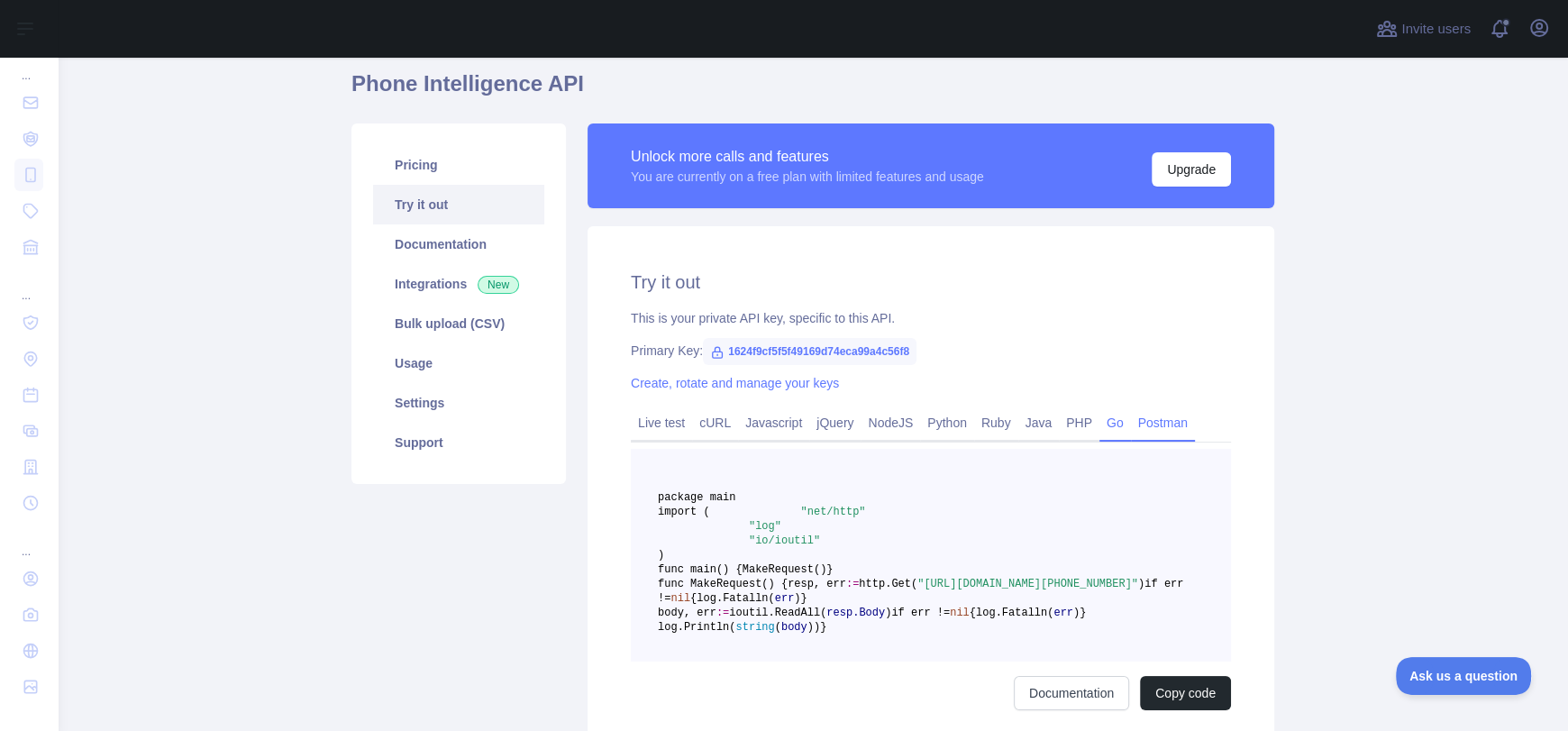
click at [1142, 428] on link "Postman" at bounding box center [1163, 422] width 64 height 29
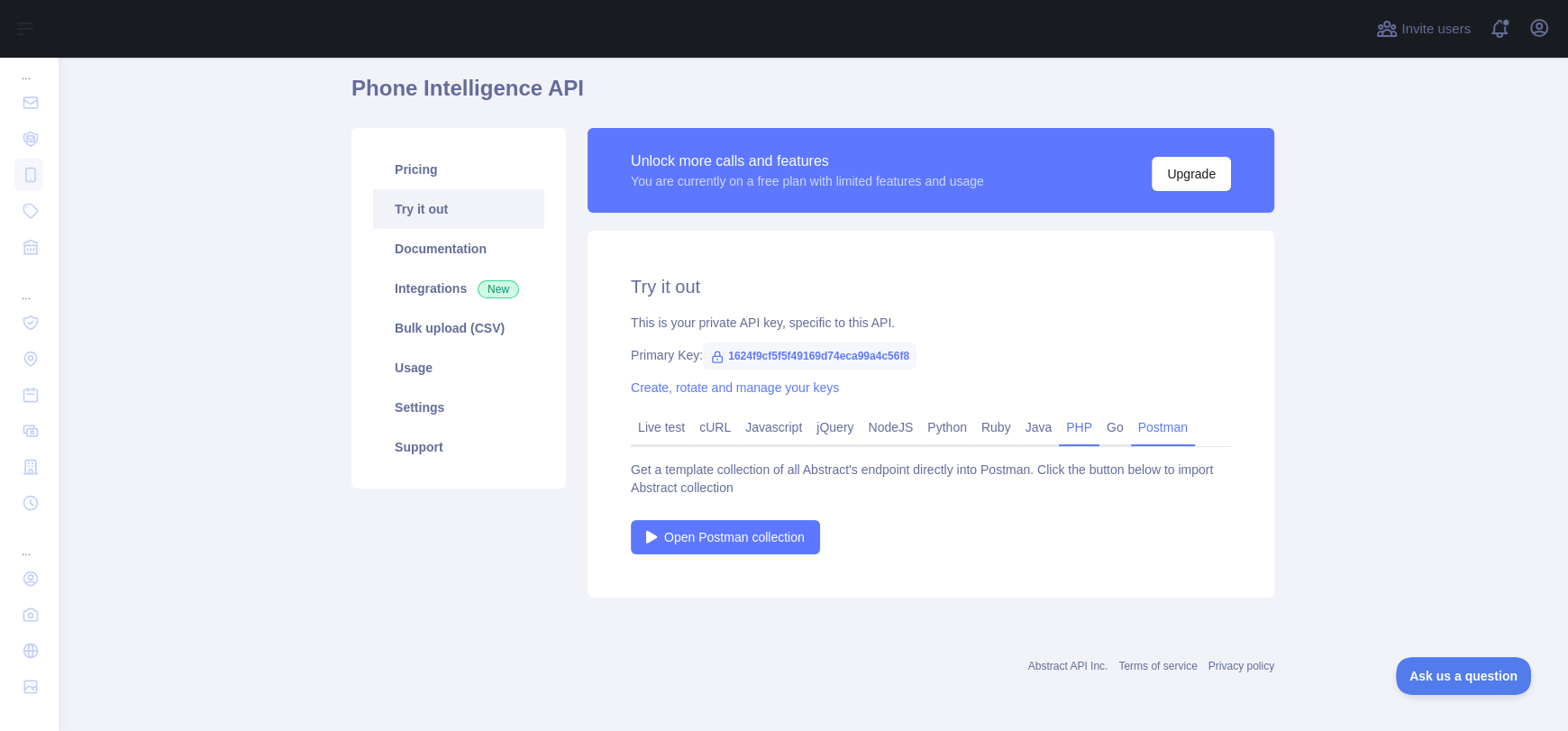
scroll to position [63, 0]
click at [449, 254] on link "Documentation" at bounding box center [459, 249] width 171 height 40
click at [440, 293] on link "Integrations New" at bounding box center [459, 289] width 171 height 40
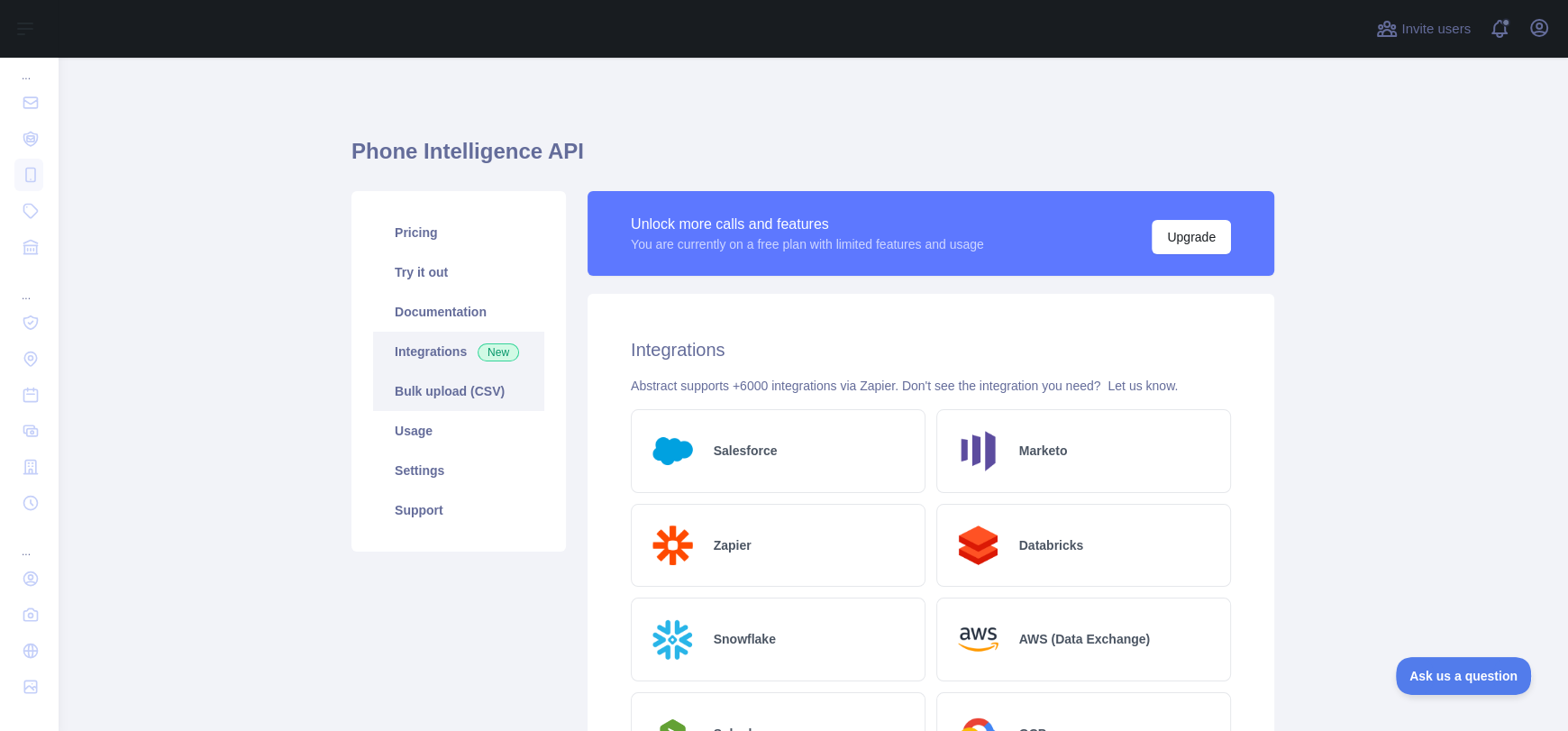
click at [457, 387] on link "Bulk upload (CSV)" at bounding box center [459, 391] width 171 height 40
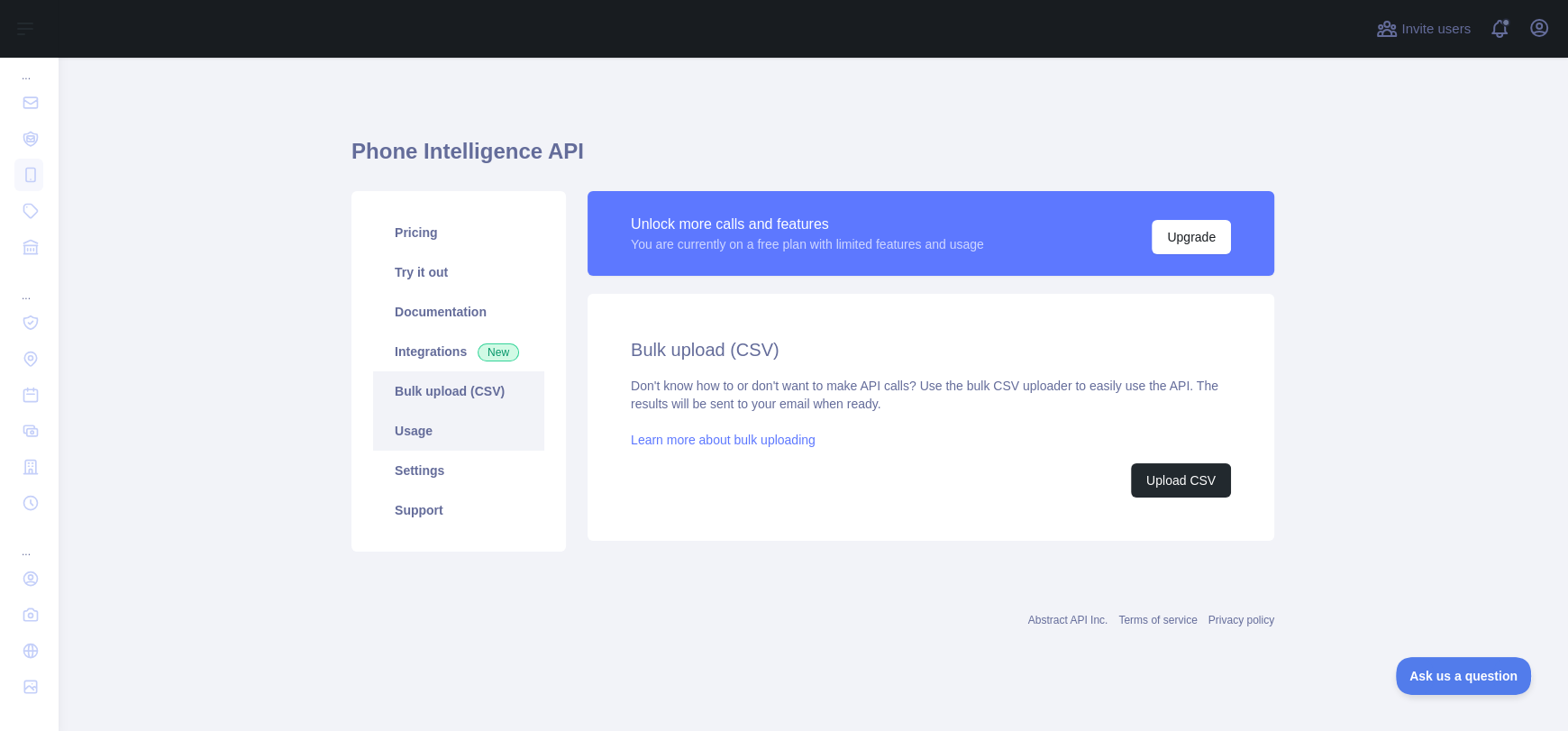
click at [438, 444] on link "Usage" at bounding box center [459, 430] width 171 height 40
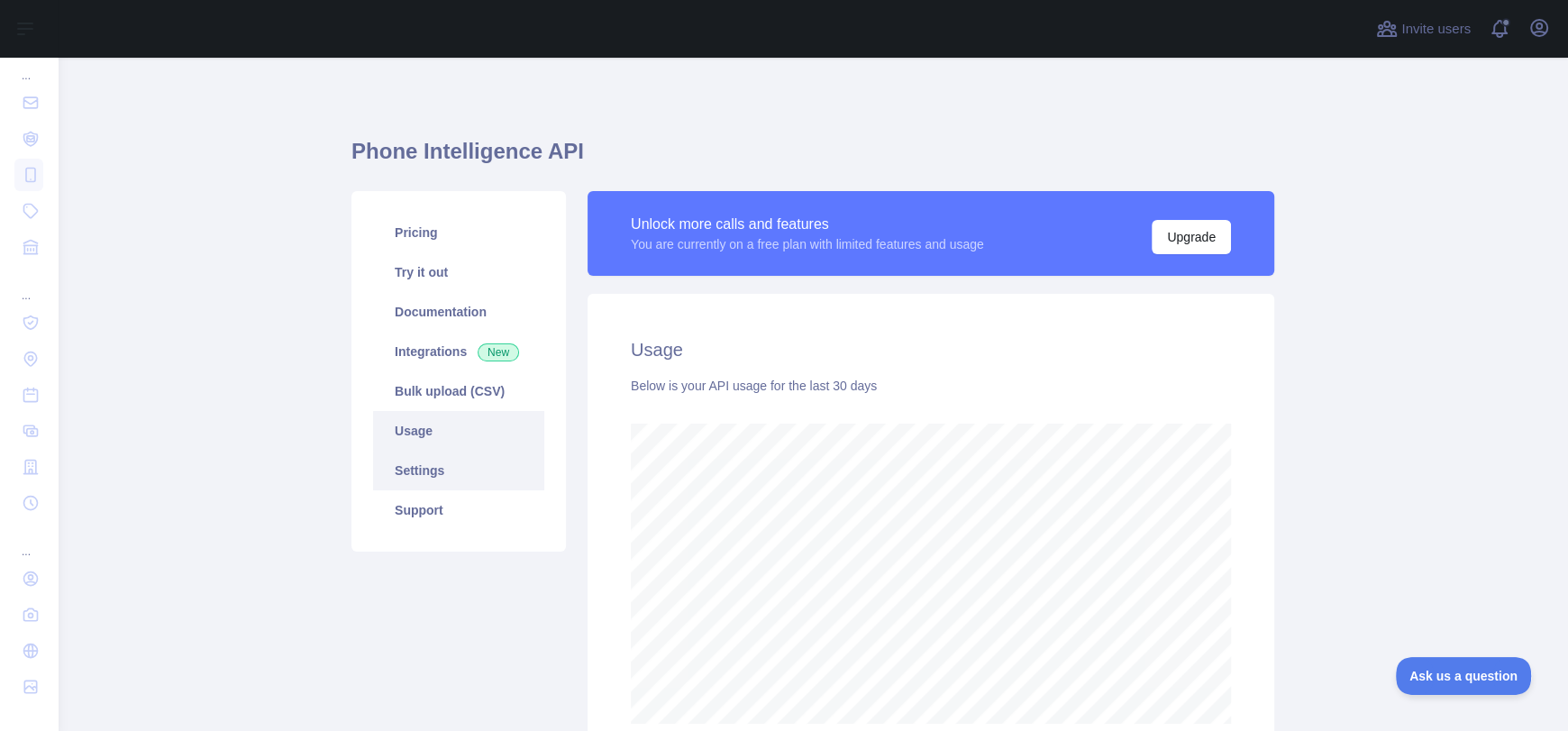
click at [463, 473] on link "Settings" at bounding box center [459, 470] width 171 height 40
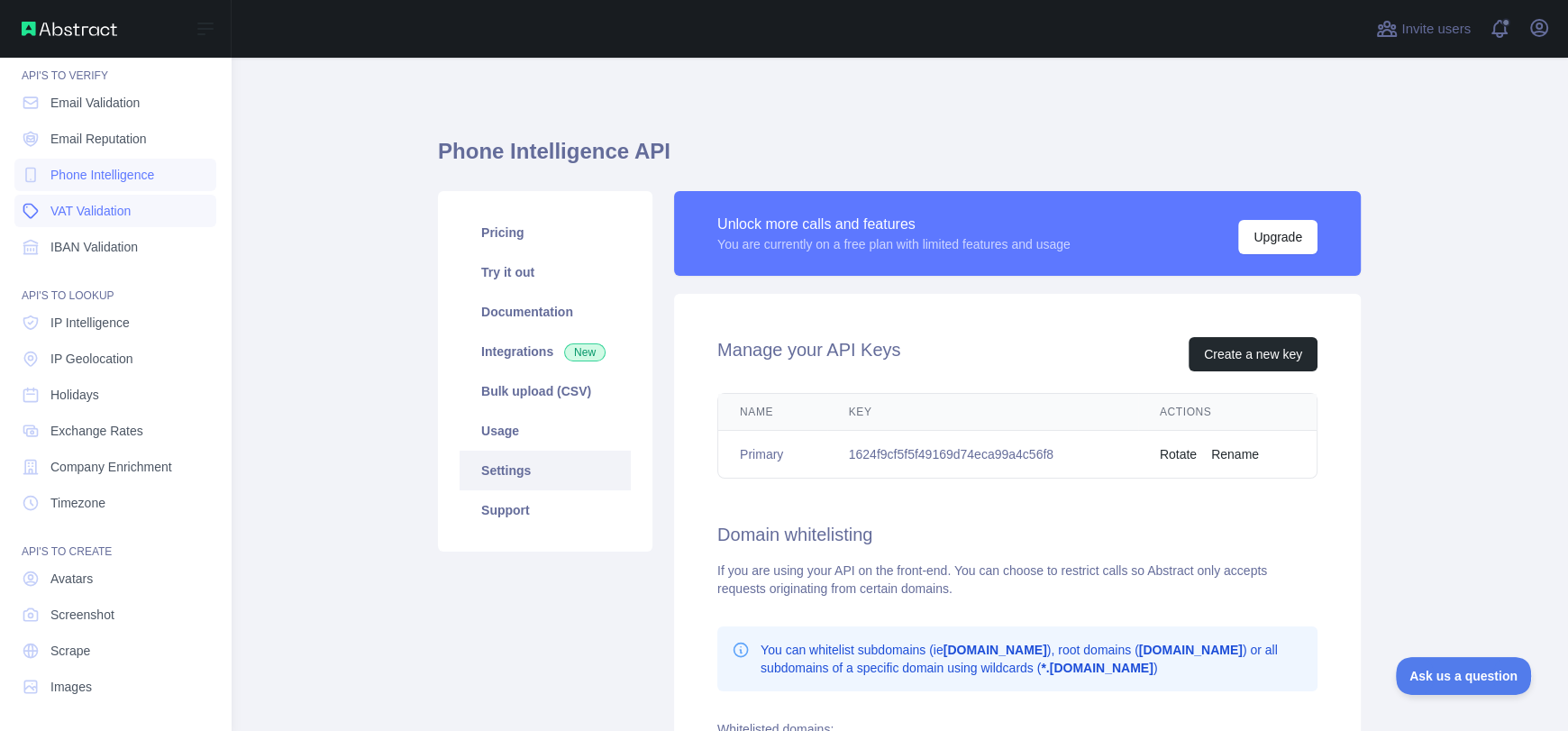
click at [147, 195] on link "VAT Validation" at bounding box center [115, 210] width 202 height 32
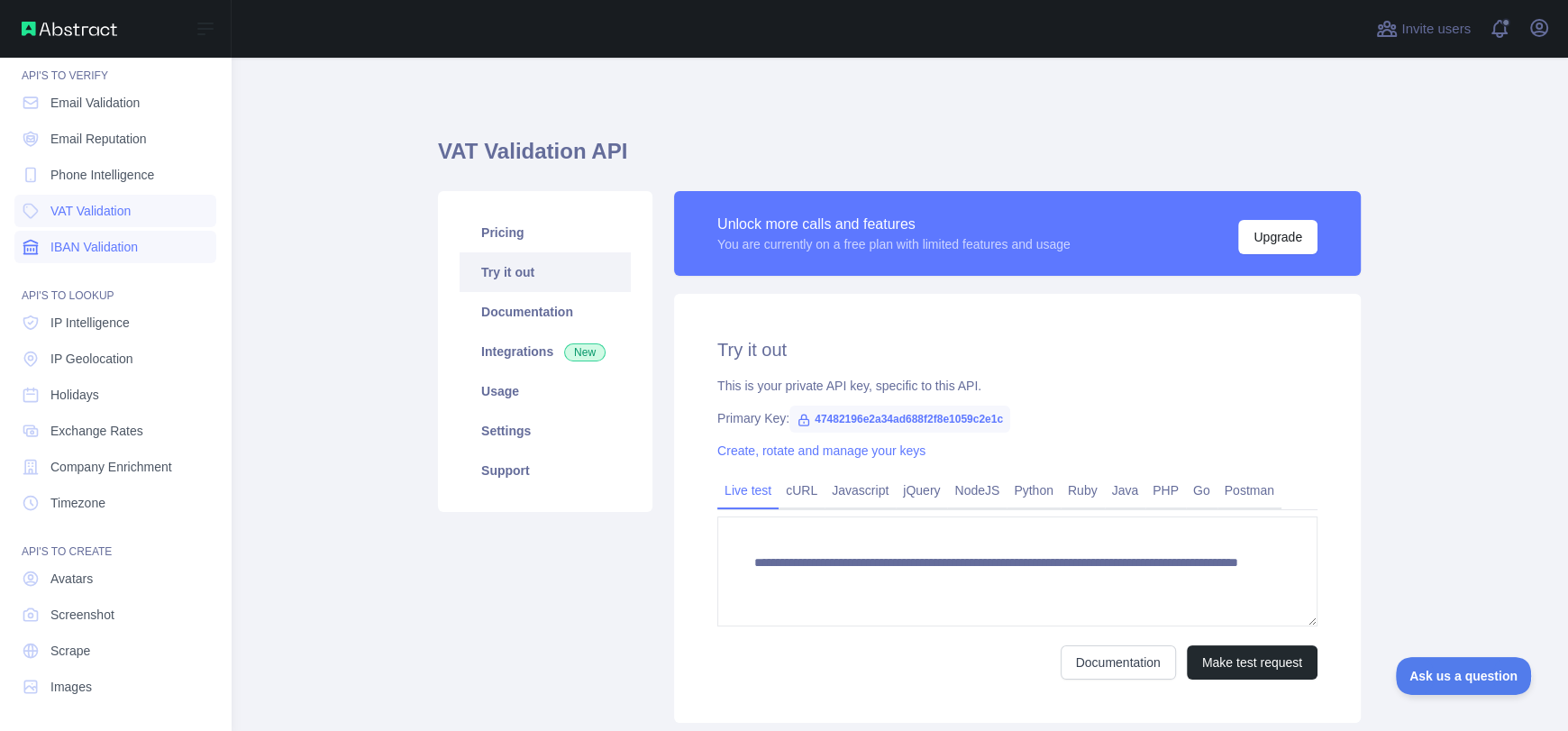
click at [88, 239] on span "IBAN Validation" at bounding box center [94, 247] width 88 height 18
click at [111, 320] on span "IP Intelligence" at bounding box center [90, 323] width 79 height 18
click at [148, 174] on span "Phone Intelligence" at bounding box center [102, 175] width 104 height 18
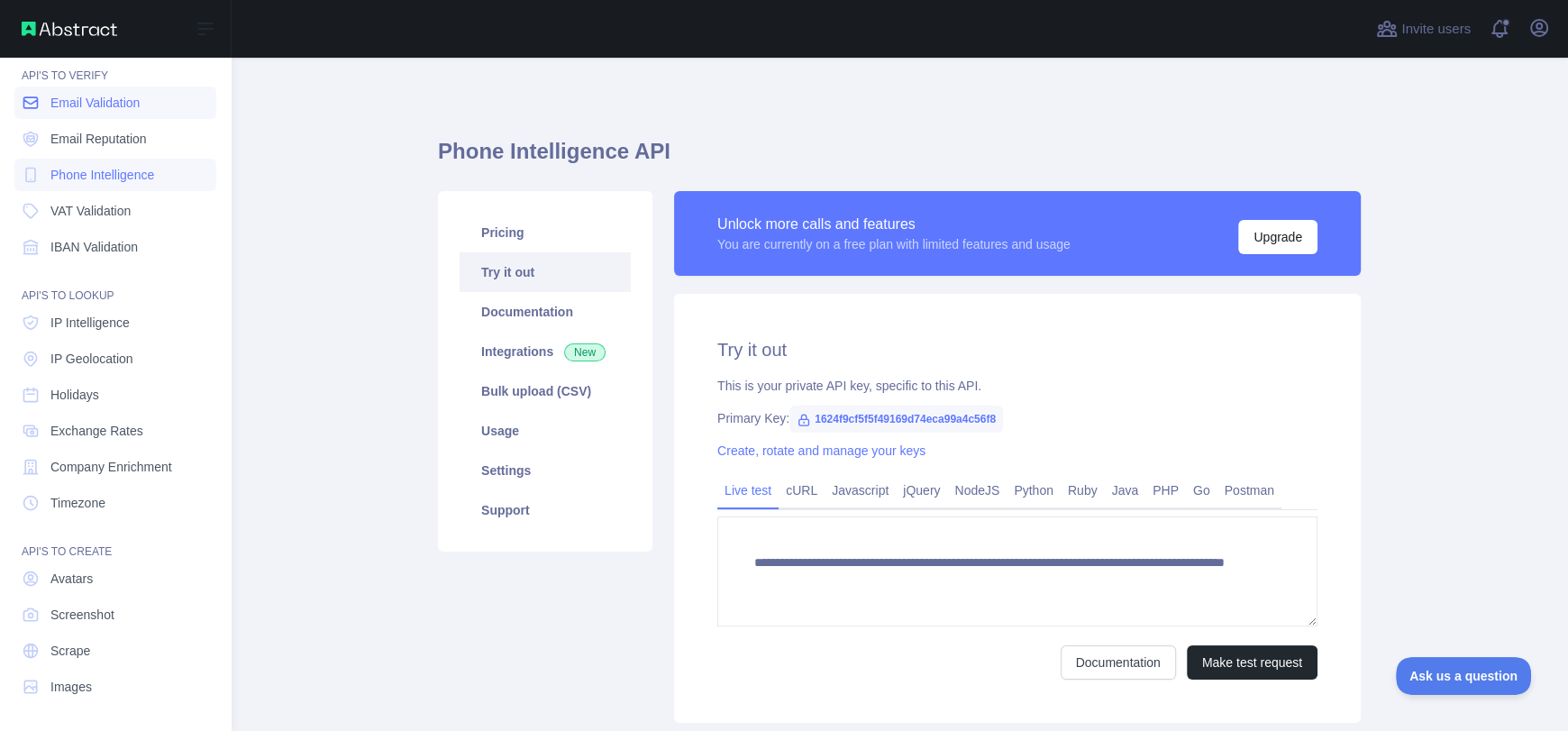
click at [130, 106] on span "Email Validation" at bounding box center [95, 103] width 89 height 18
click at [88, 130] on span "Email Reputation" at bounding box center [99, 139] width 97 height 18
click at [121, 327] on span "IP Intelligence" at bounding box center [90, 323] width 79 height 18
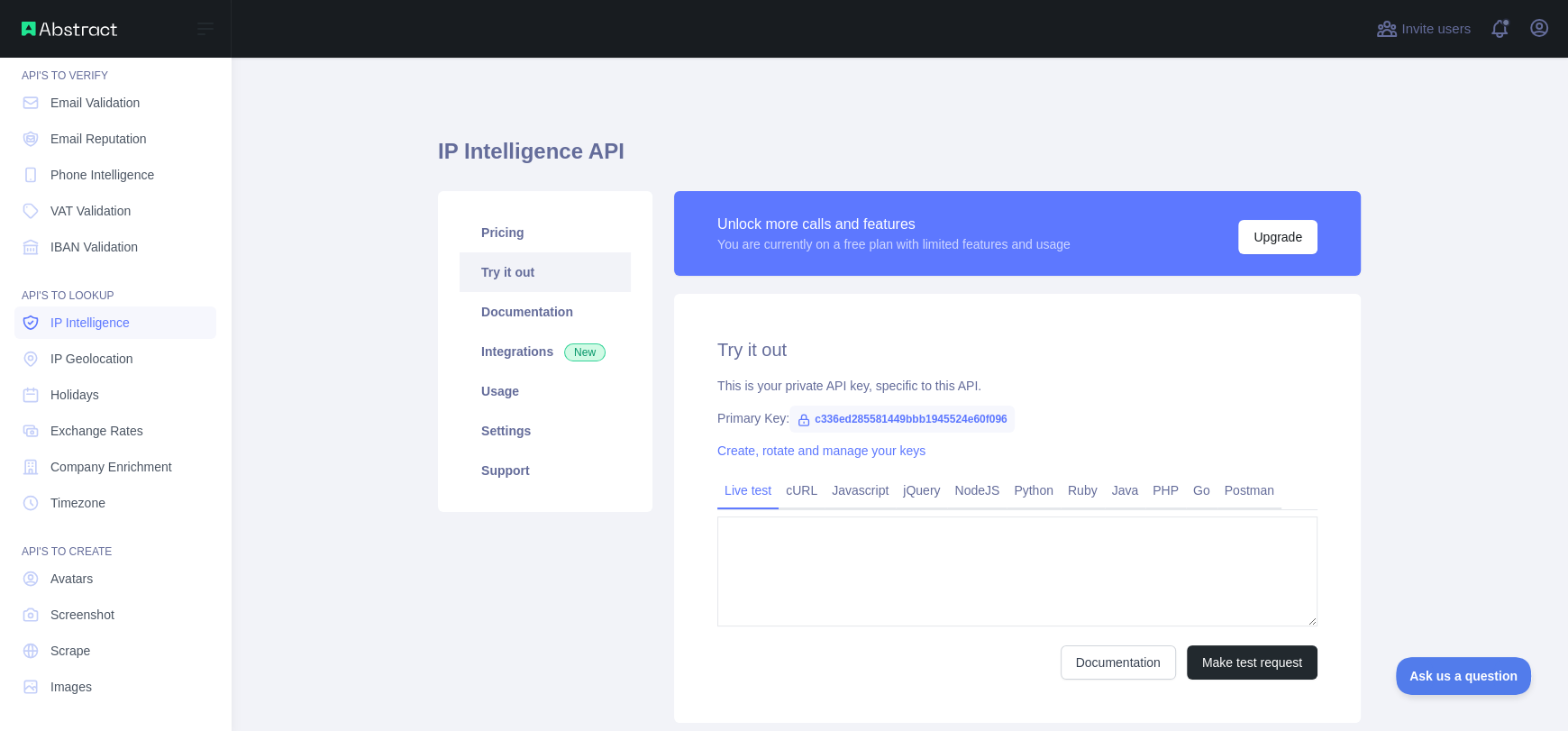
type textarea "**********"
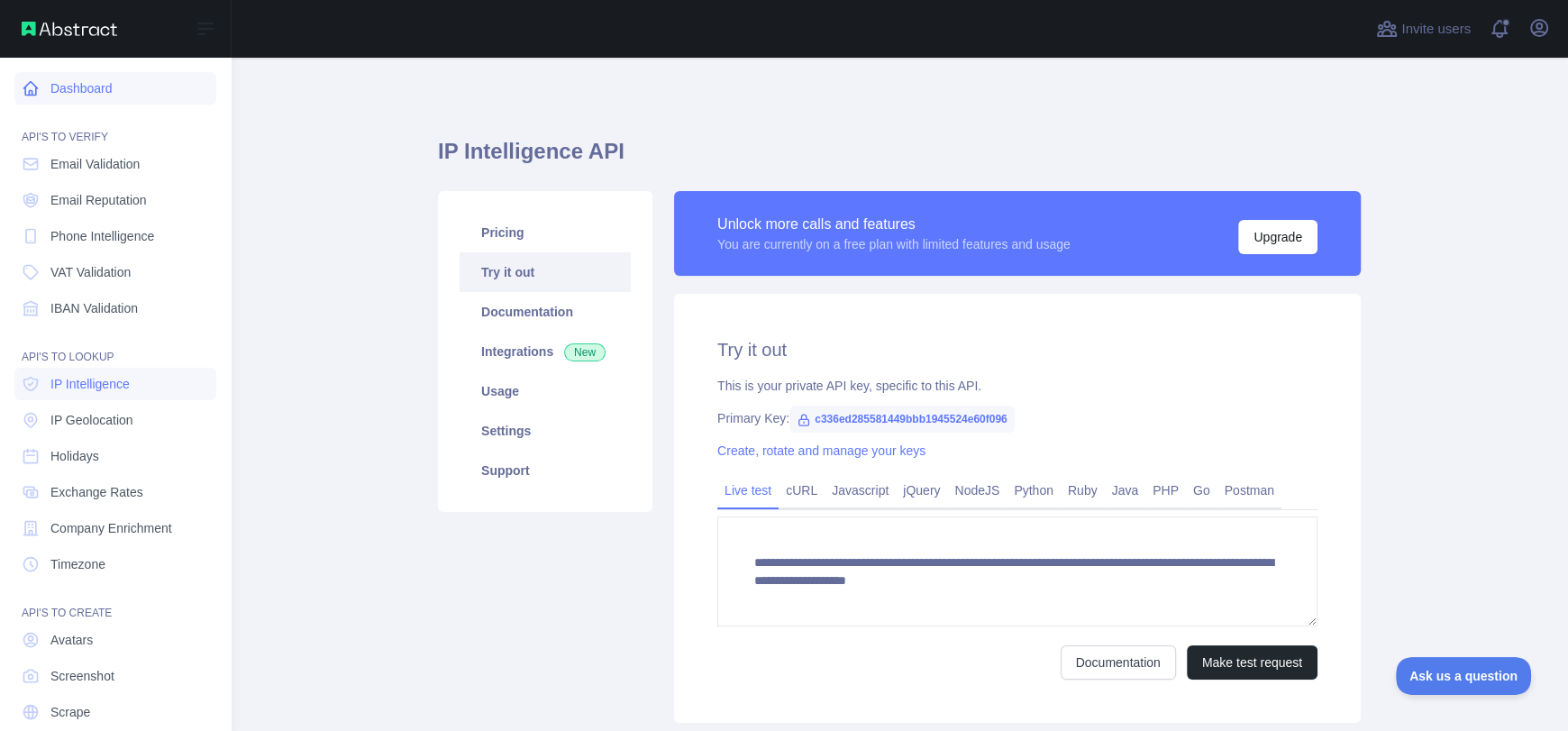
click at [108, 77] on link "Dashboard" at bounding box center [115, 88] width 202 height 32
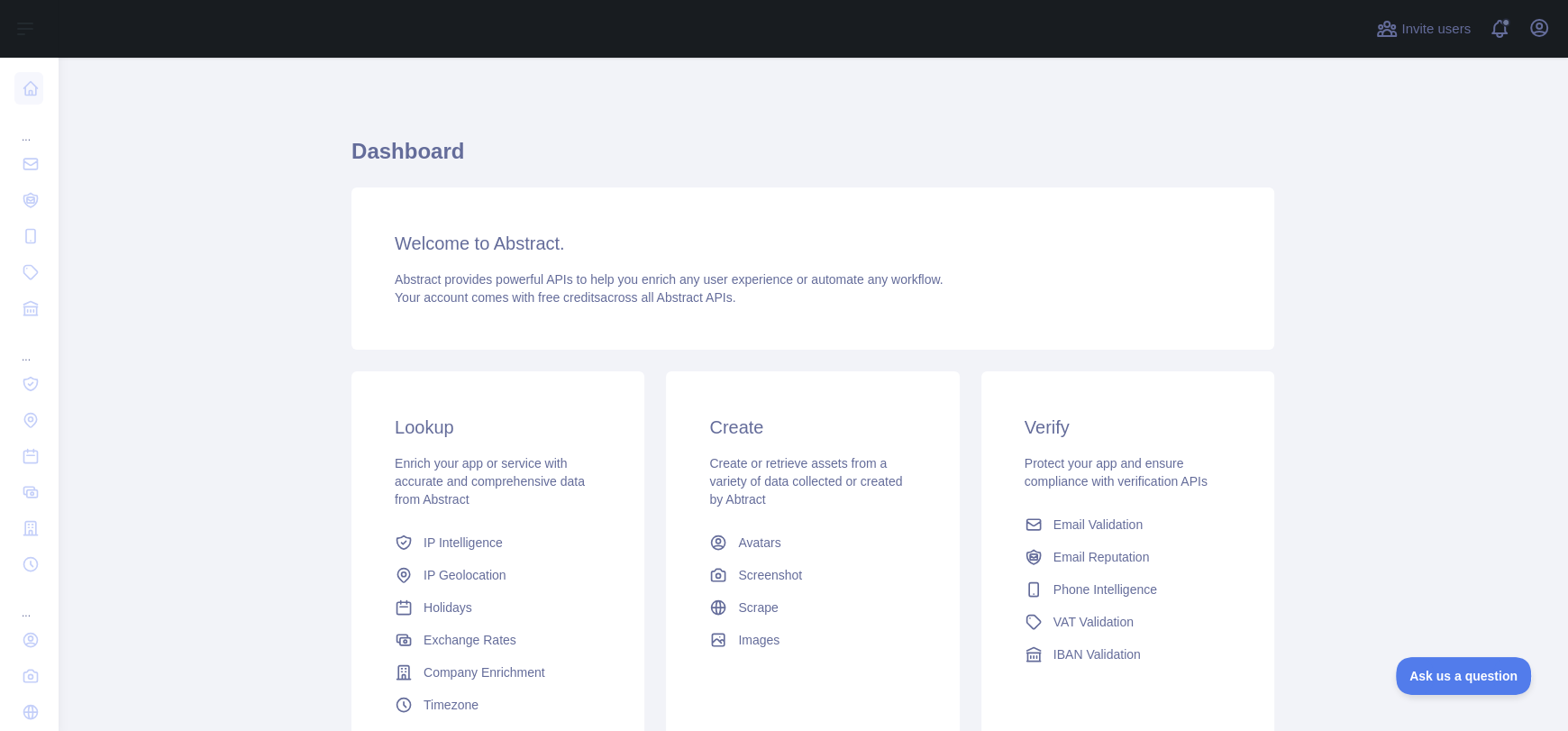
scroll to position [149, 0]
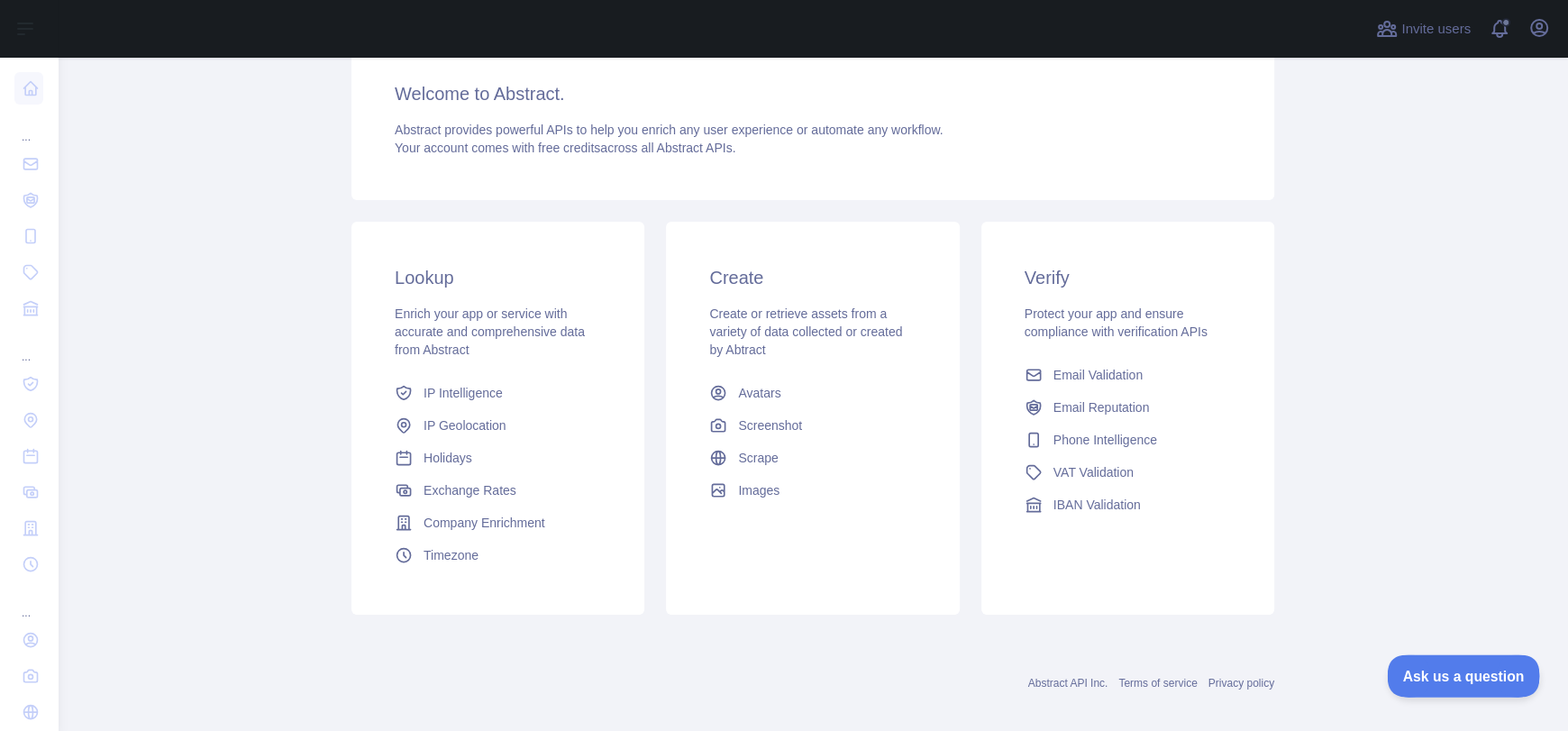
click at [1464, 677] on span "Ask us a question" at bounding box center [1455, 674] width 135 height 13
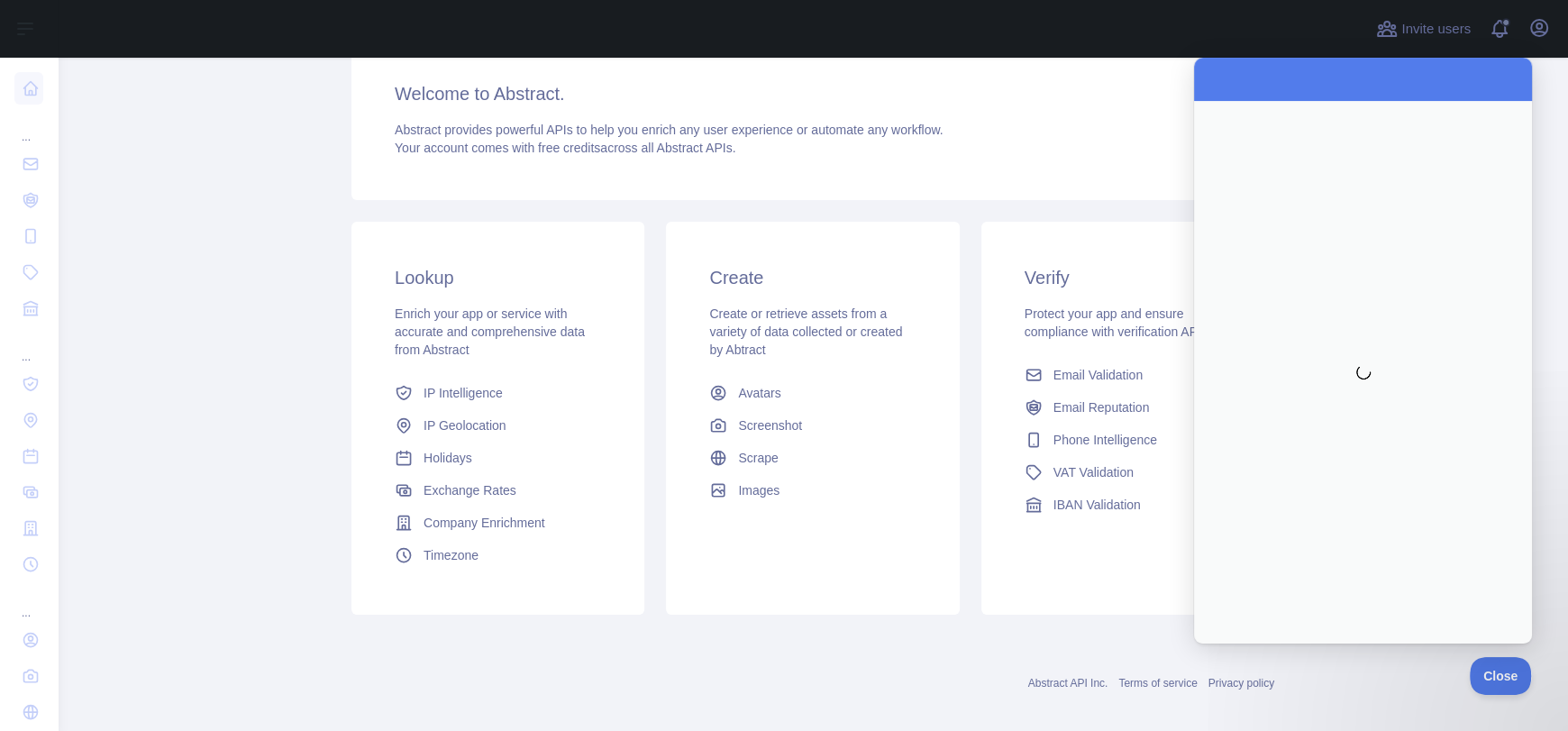
scroll to position [0, 0]
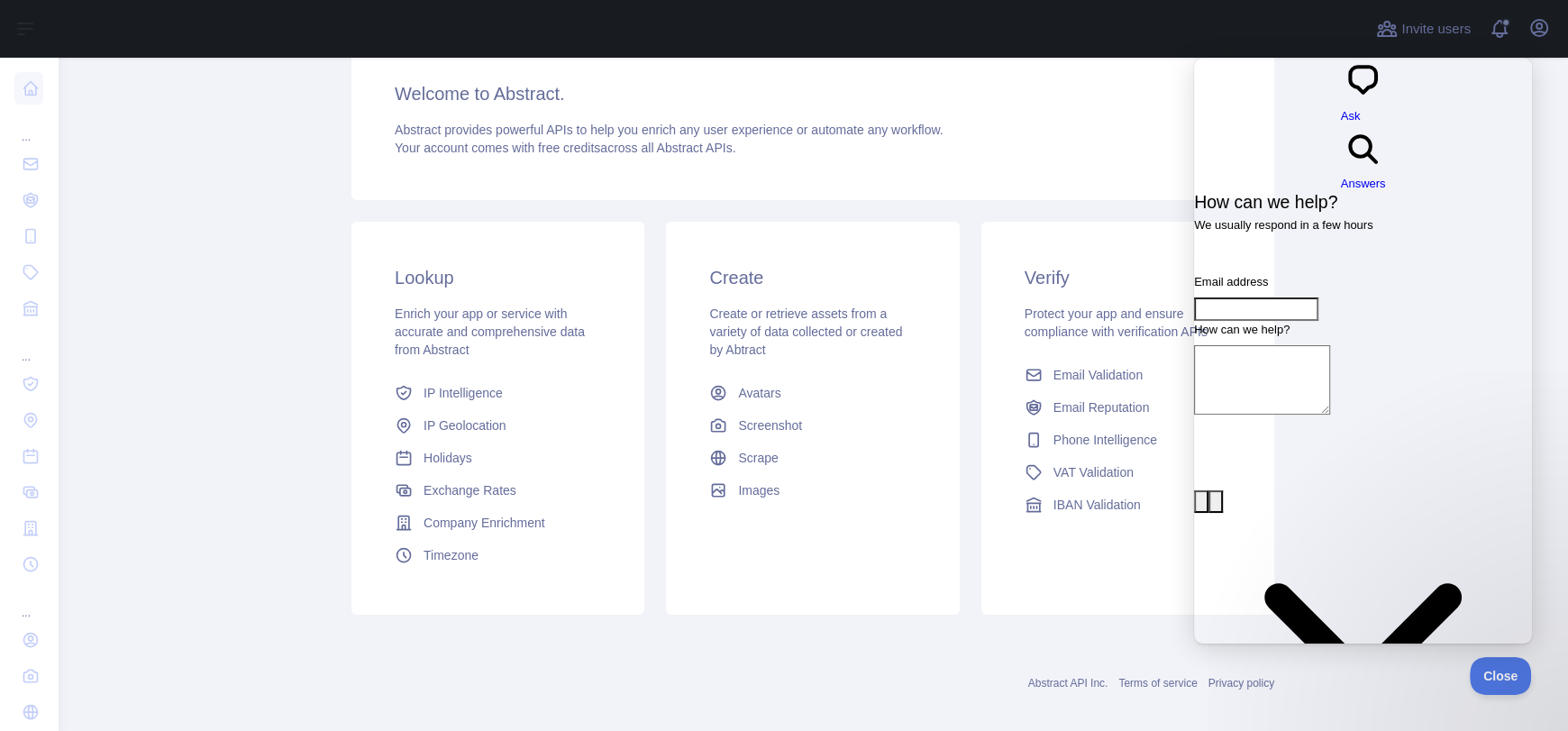
click at [1144, 206] on div "Dashboard Welcome to Abstract. Abstract provides powerful APIs to help you enri…" at bounding box center [813, 306] width 923 height 639
click at [1492, 665] on button "Close" at bounding box center [1496, 673] width 62 height 38
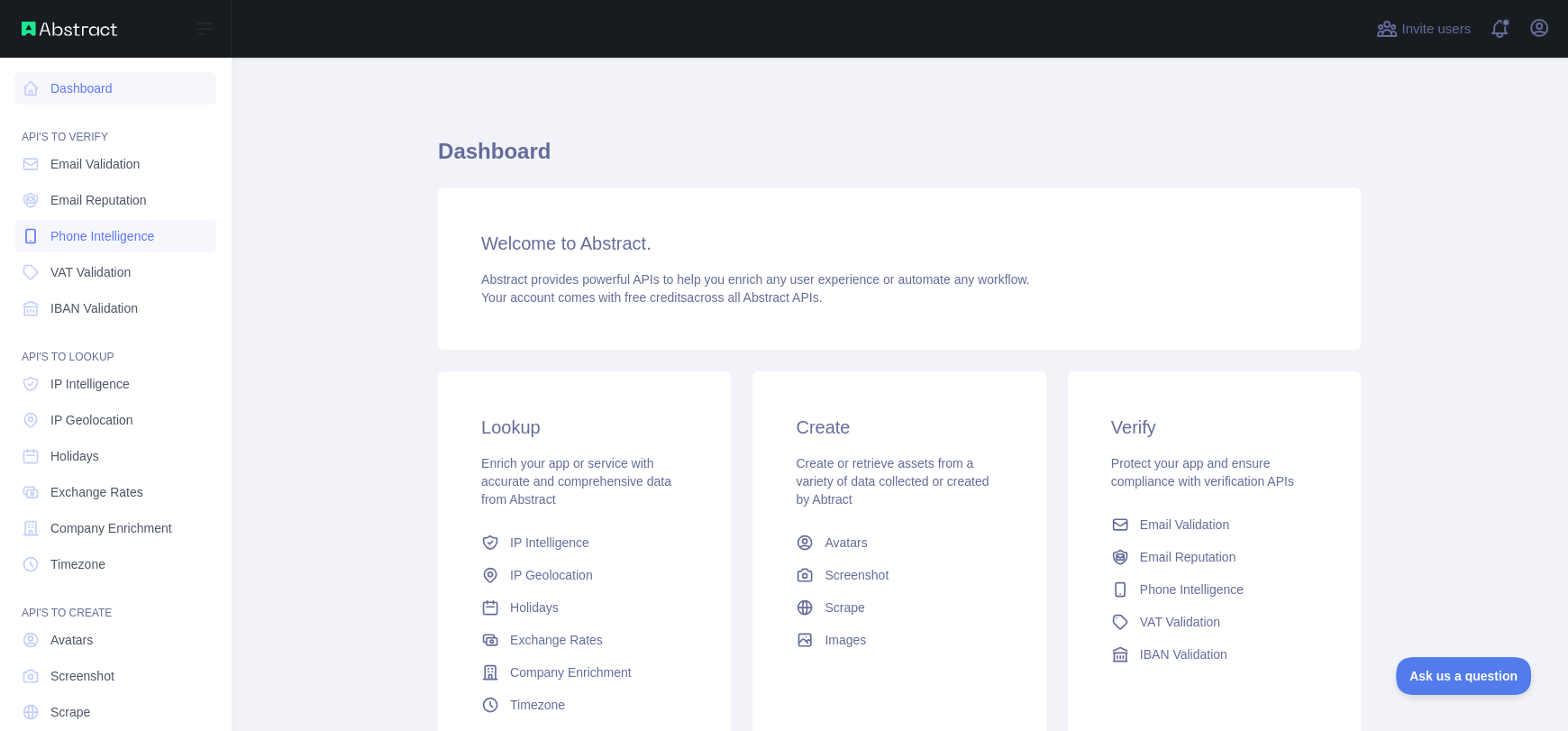
click at [123, 237] on span "Phone Intelligence" at bounding box center [102, 237] width 104 height 18
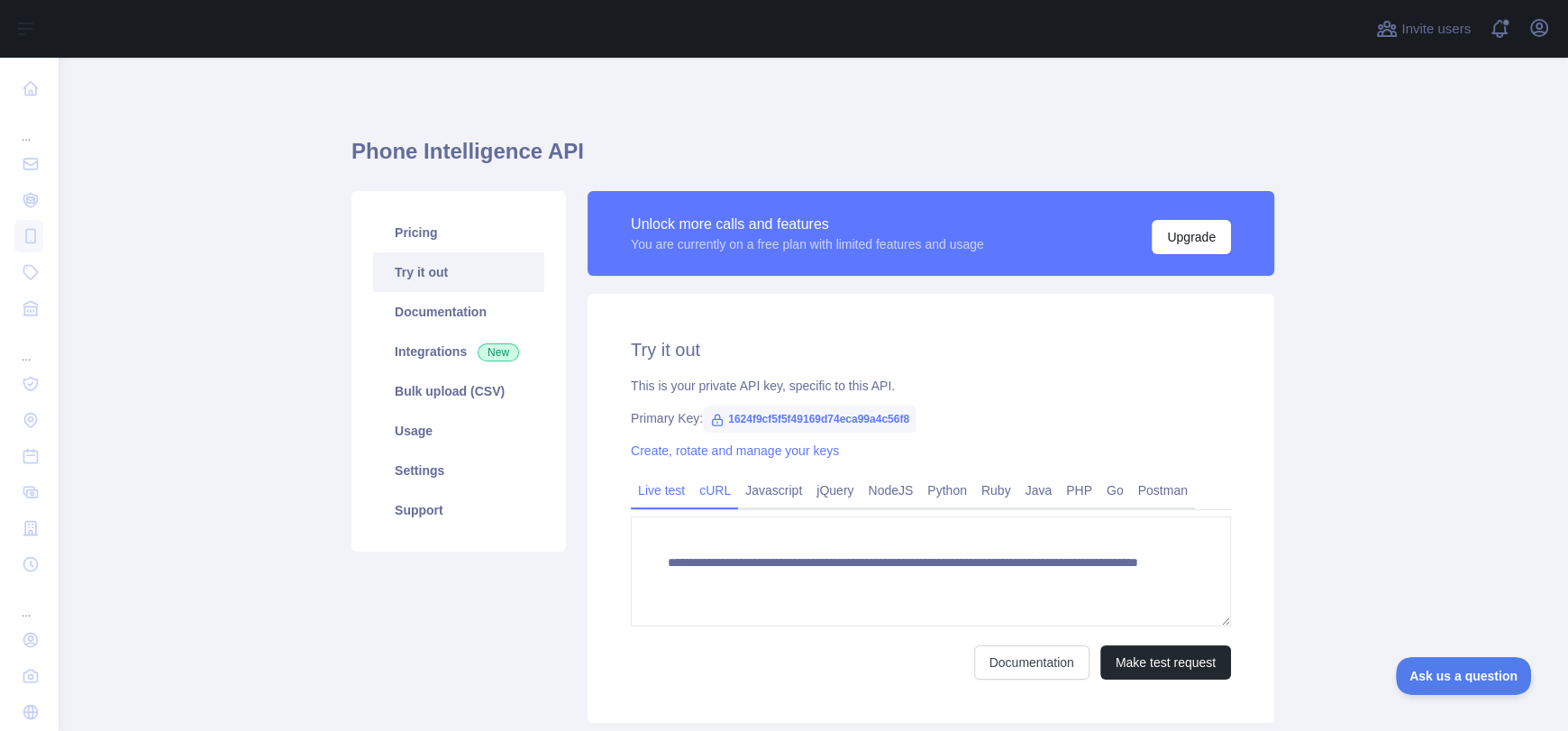
click at [700, 501] on link "cURL" at bounding box center [715, 490] width 46 height 29
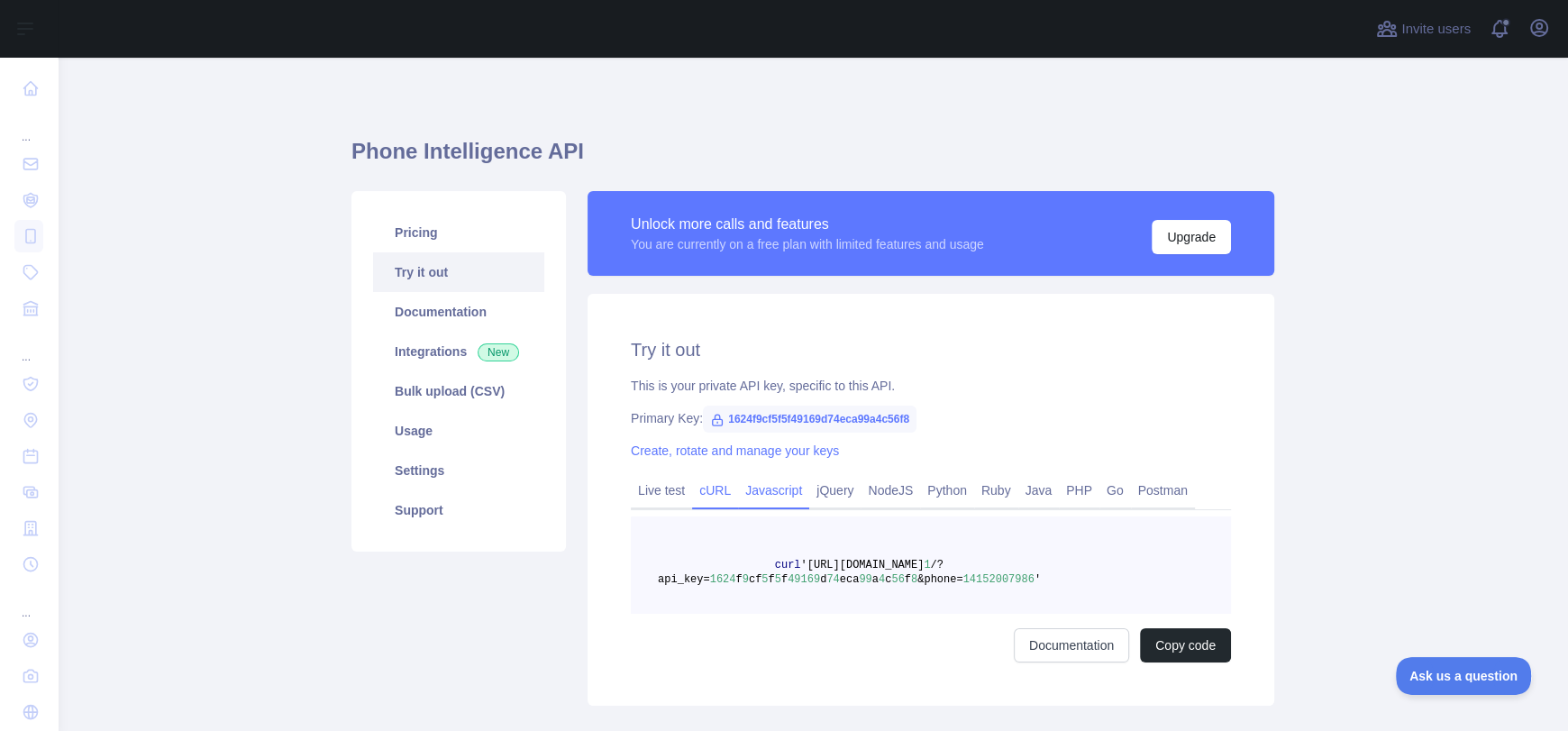
click at [784, 494] on link "Javascript" at bounding box center [773, 490] width 71 height 29
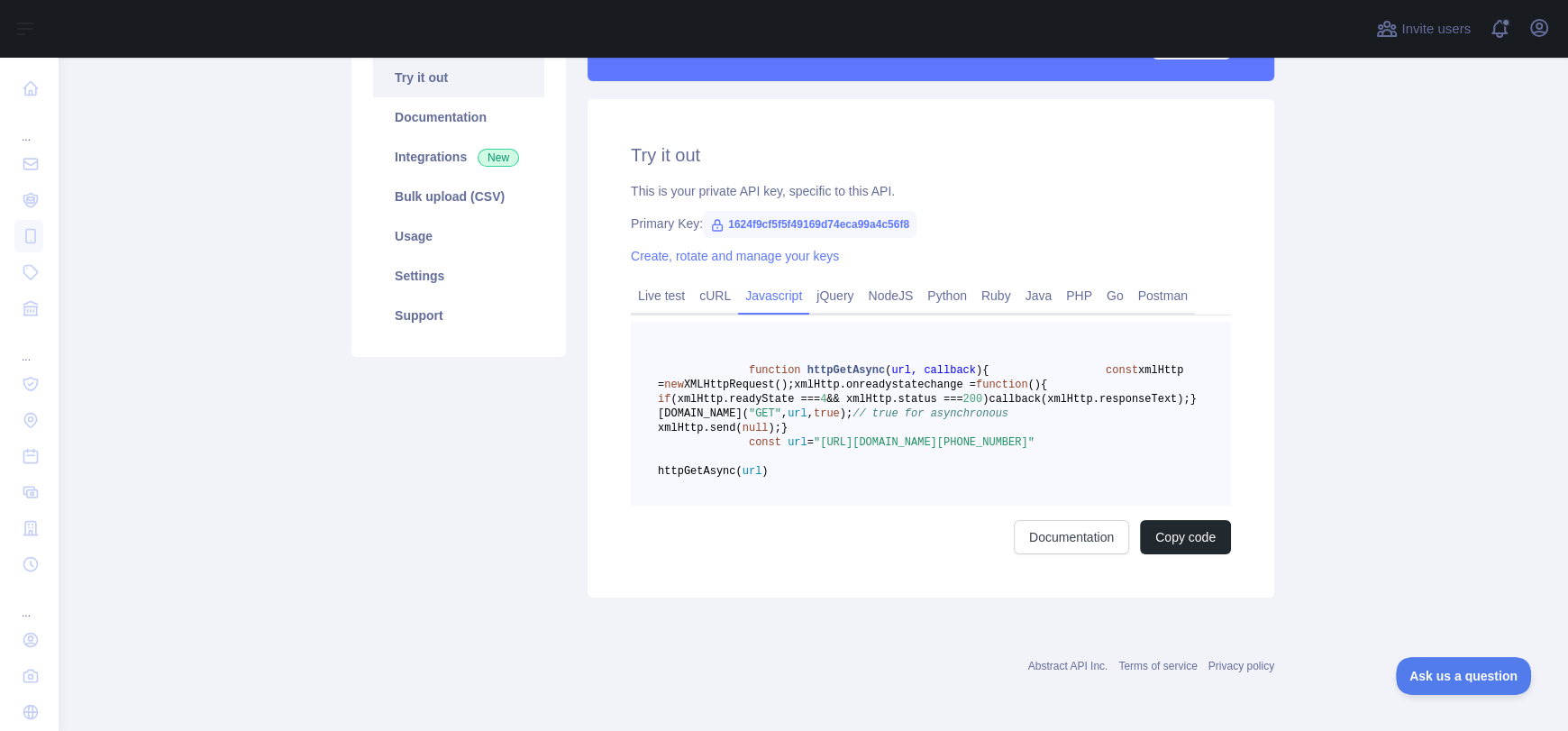
scroll to position [281, 0]
click at [646, 281] on link "Live test" at bounding box center [661, 295] width 62 height 29
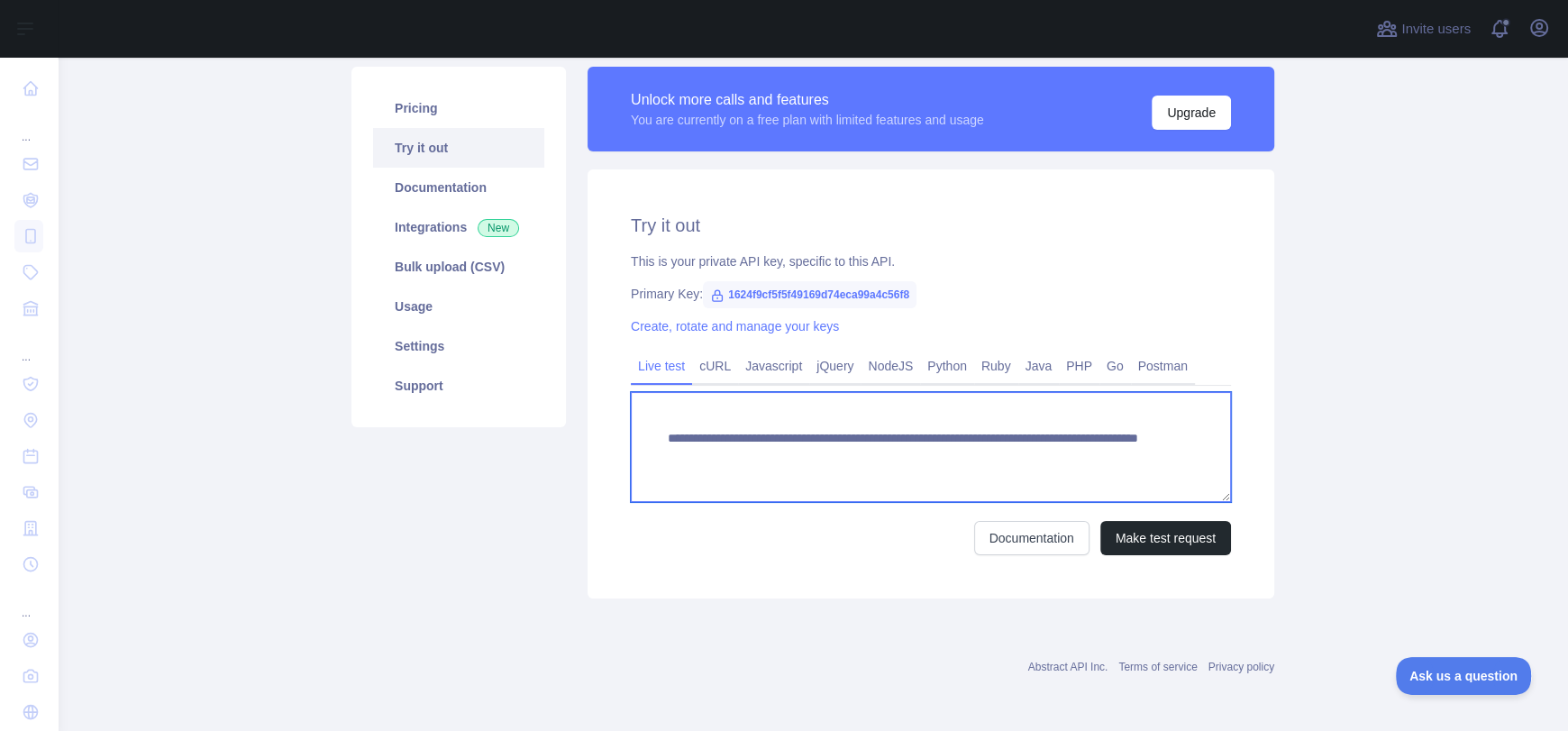
click at [829, 454] on textarea "**********" at bounding box center [931, 447] width 601 height 110
click at [996, 458] on textarea "**********" at bounding box center [931, 447] width 601 height 110
click at [984, 457] on textarea "**********" at bounding box center [931, 447] width 601 height 110
